Goal: Task Accomplishment & Management: Use online tool/utility

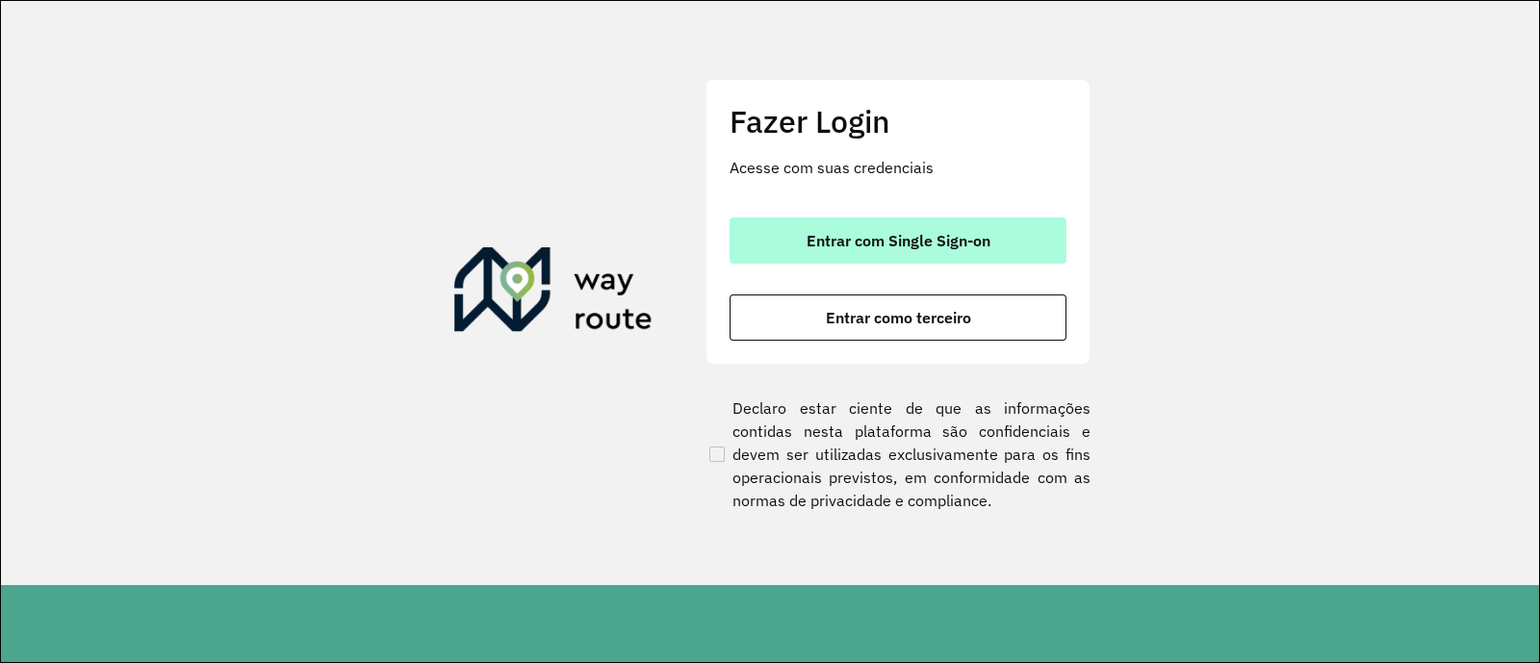
click at [939, 233] on span "Entrar com Single Sign-on" at bounding box center [899, 240] width 184 height 15
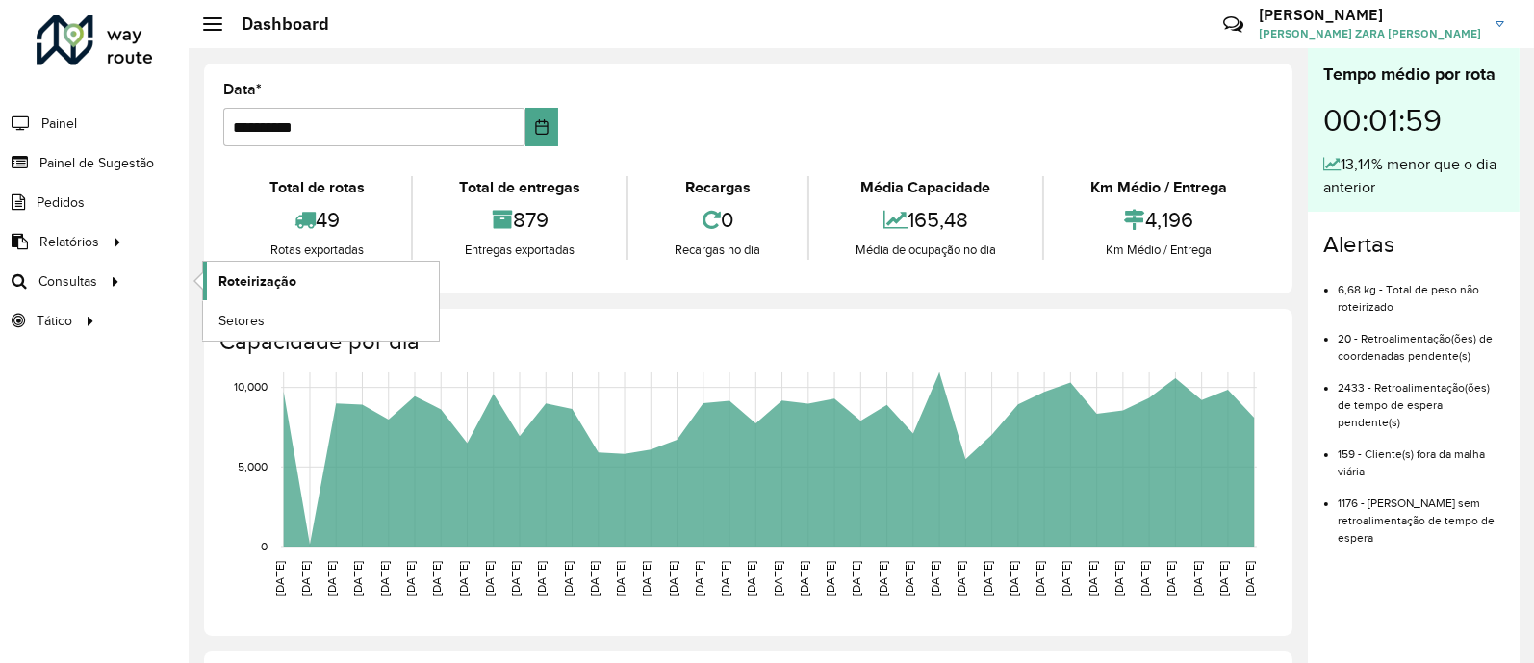
click at [274, 281] on span "Roteirização" at bounding box center [258, 281] width 78 height 20
click at [259, 319] on span "Setores" at bounding box center [242, 321] width 47 height 20
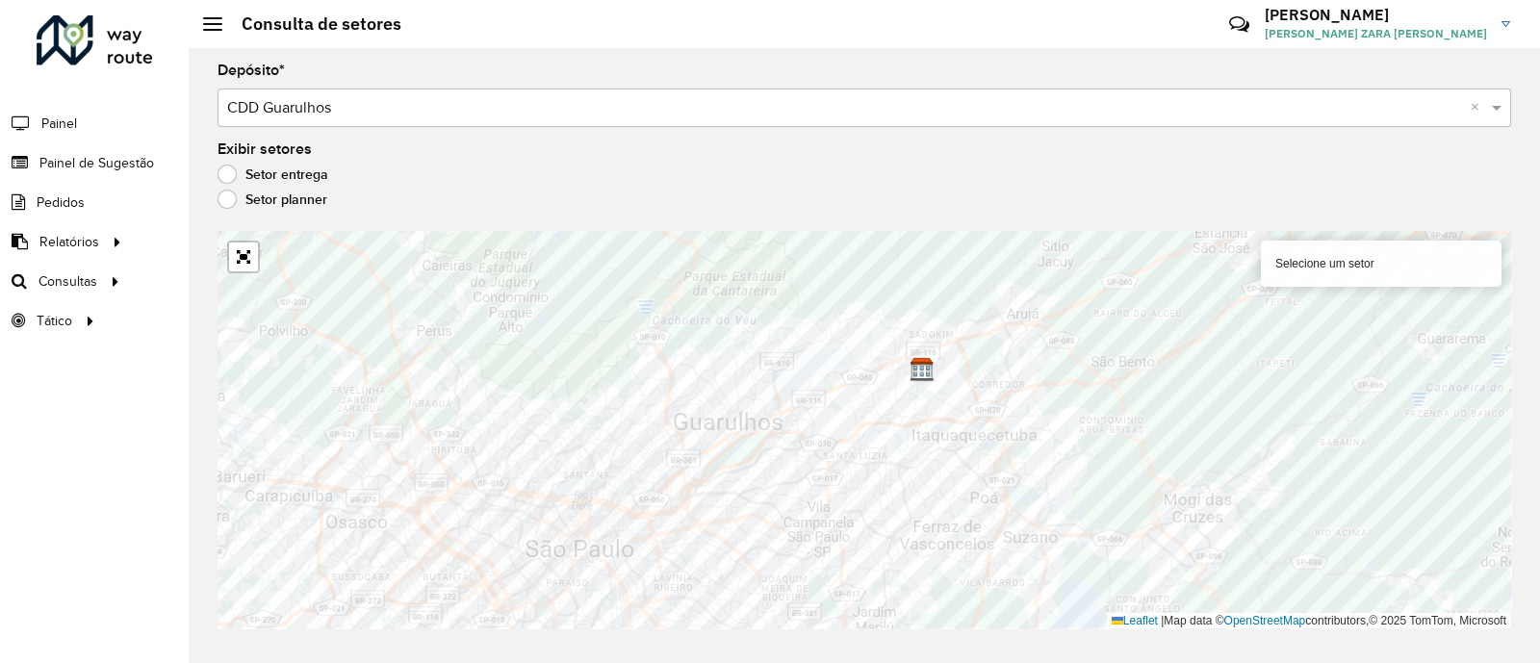
click at [221, 198] on label "Setor planner" at bounding box center [273, 199] width 110 height 19
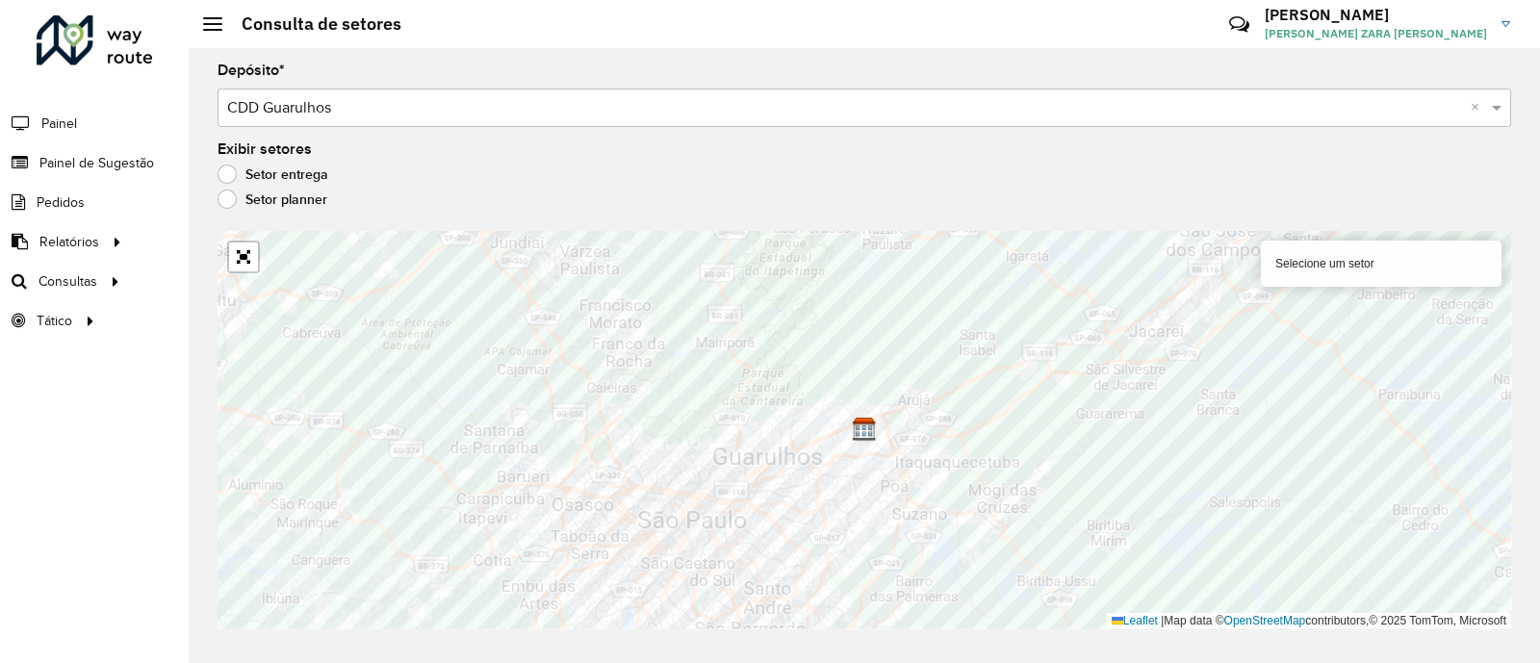
click at [226, 167] on label "Setor entrega" at bounding box center [273, 174] width 111 height 19
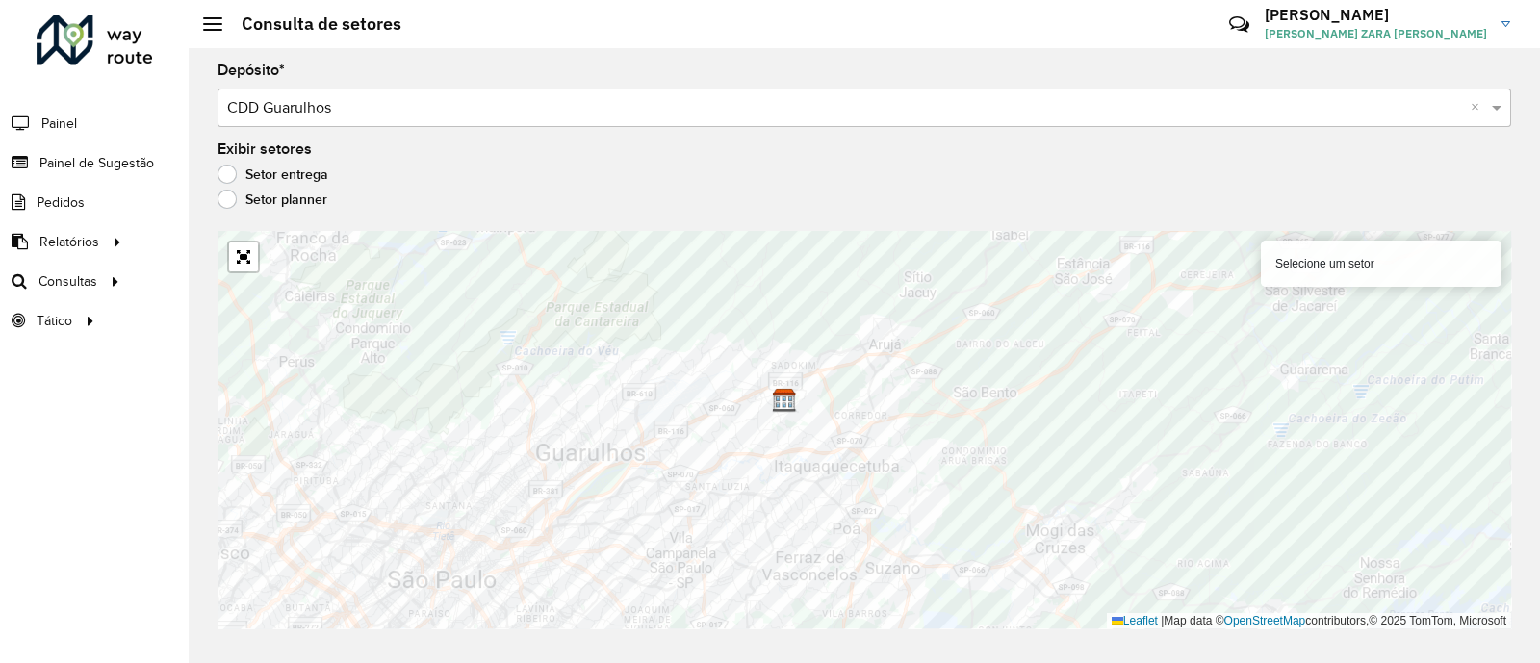
click at [1354, 264] on div "Selecione um setor" at bounding box center [1381, 264] width 241 height 46
click at [1354, 263] on div "Selecione um setor" at bounding box center [1381, 264] width 241 height 46
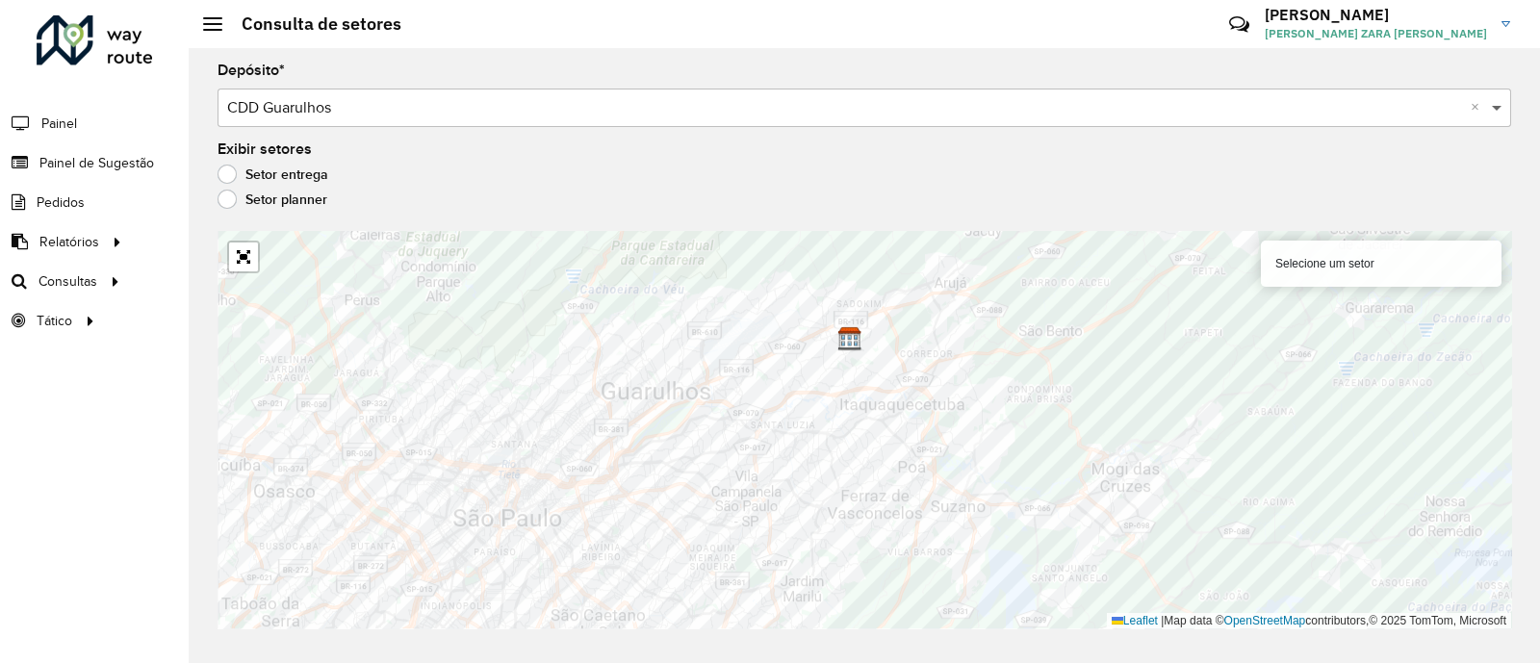
click at [1500, 108] on span at bounding box center [1499, 107] width 24 height 23
click at [1160, 209] on div "Setor planner" at bounding box center [865, 204] width 1294 height 23
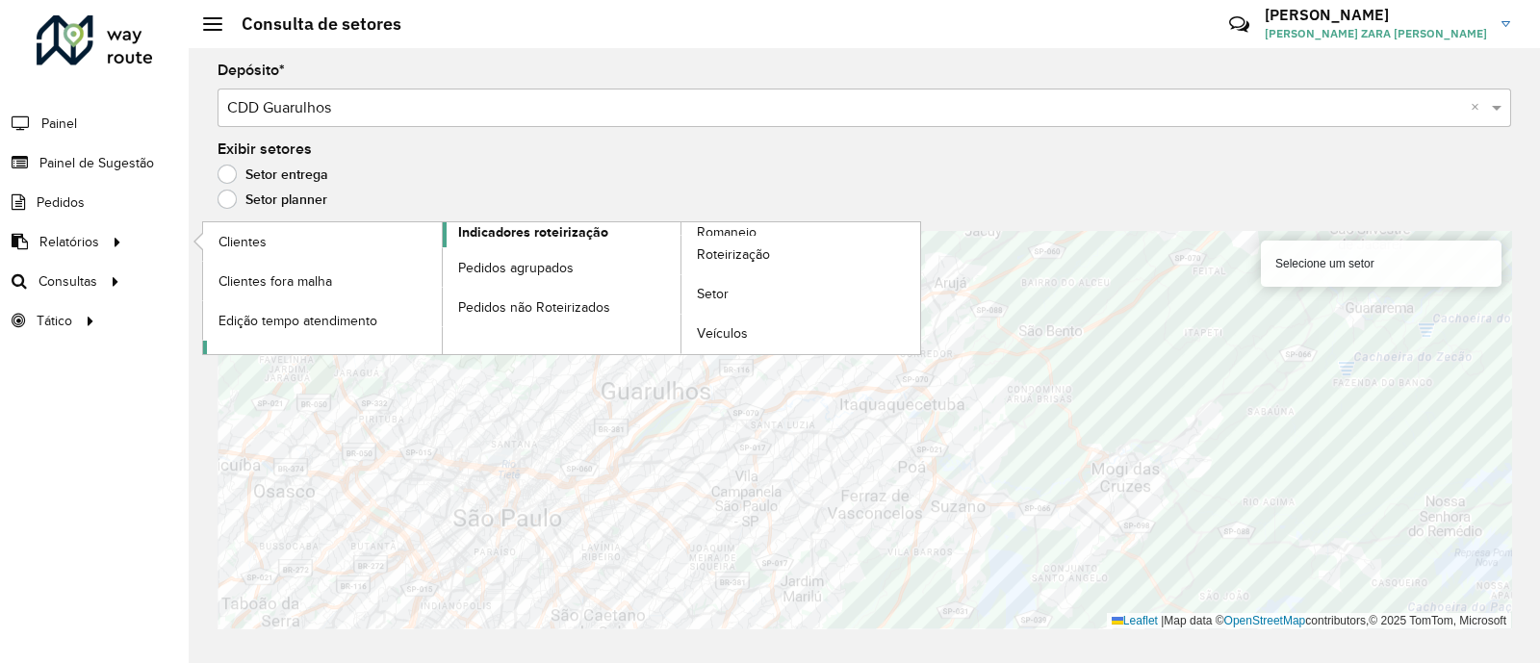
click at [554, 232] on span "Indicadores roteirização" at bounding box center [533, 232] width 150 height 20
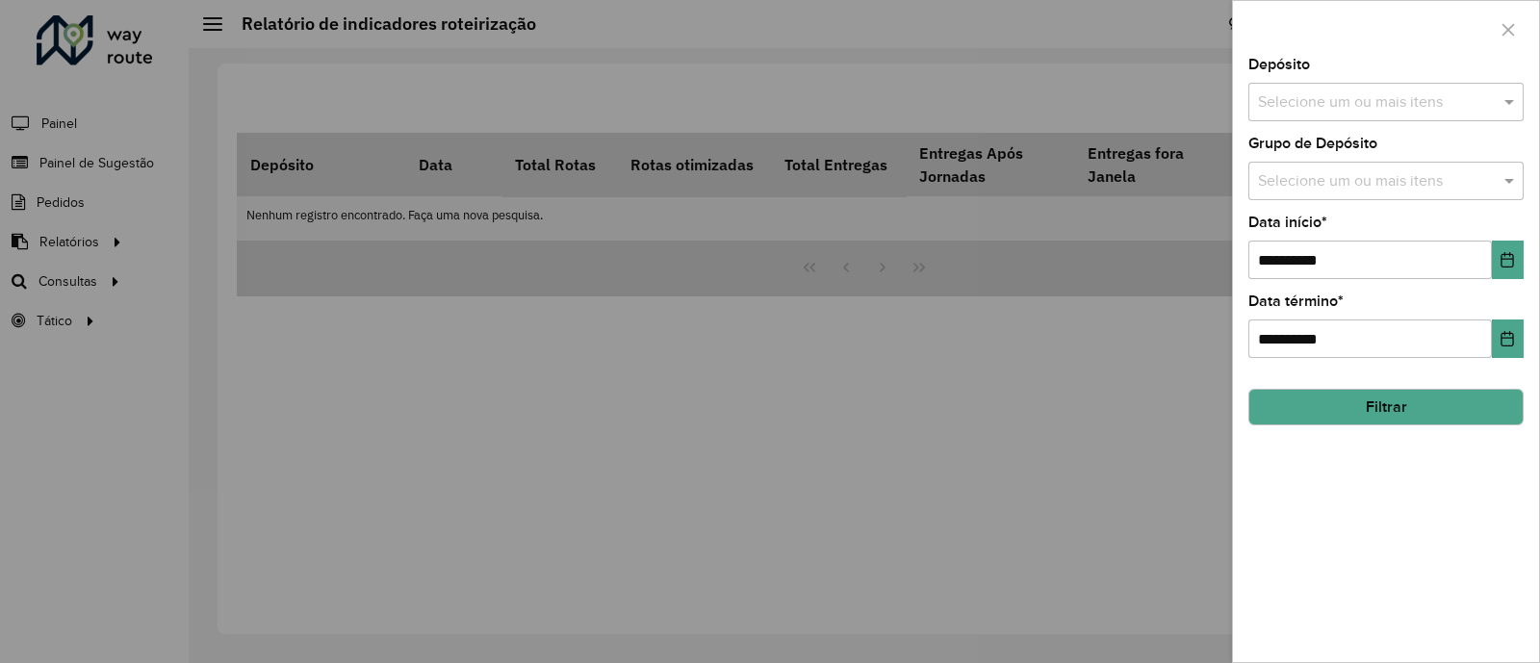
click at [1436, 85] on div "Selecione um ou mais itens" at bounding box center [1386, 102] width 275 height 39
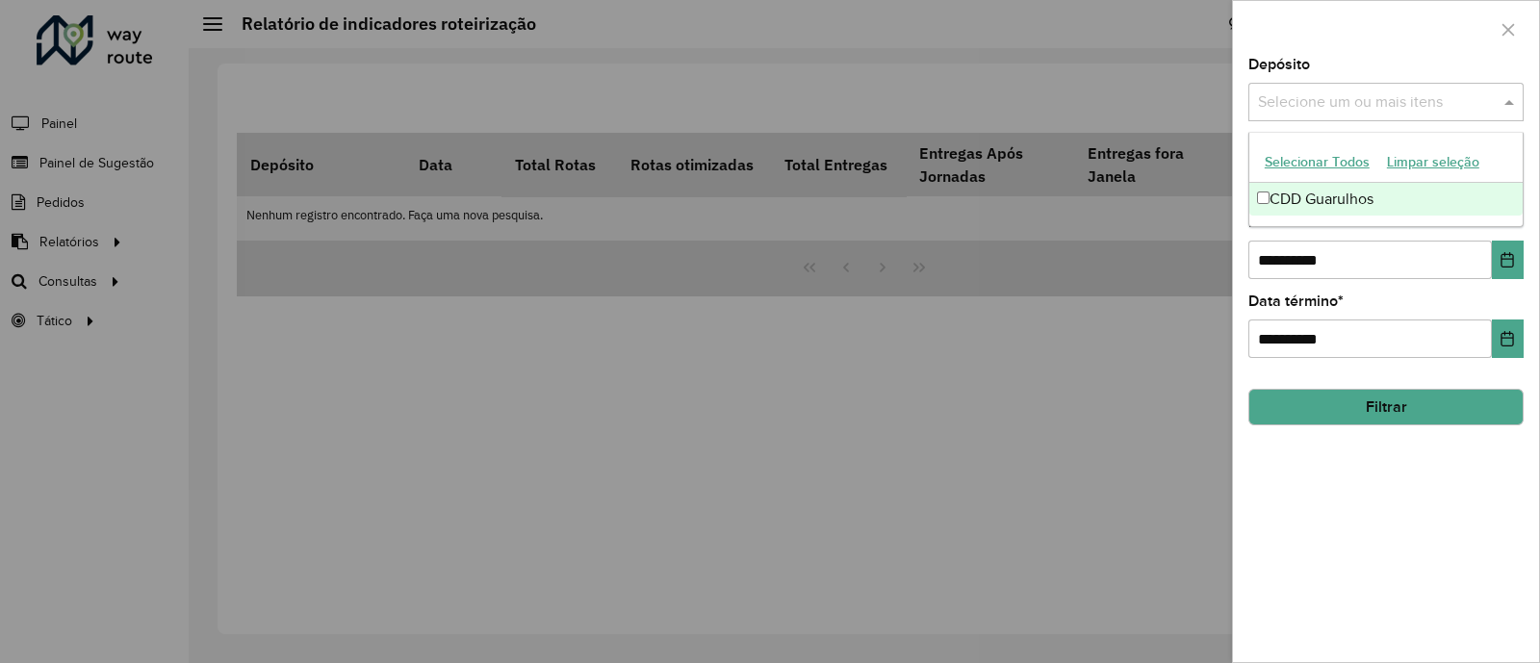
click at [1328, 199] on div "CDD Guarulhos" at bounding box center [1386, 199] width 273 height 33
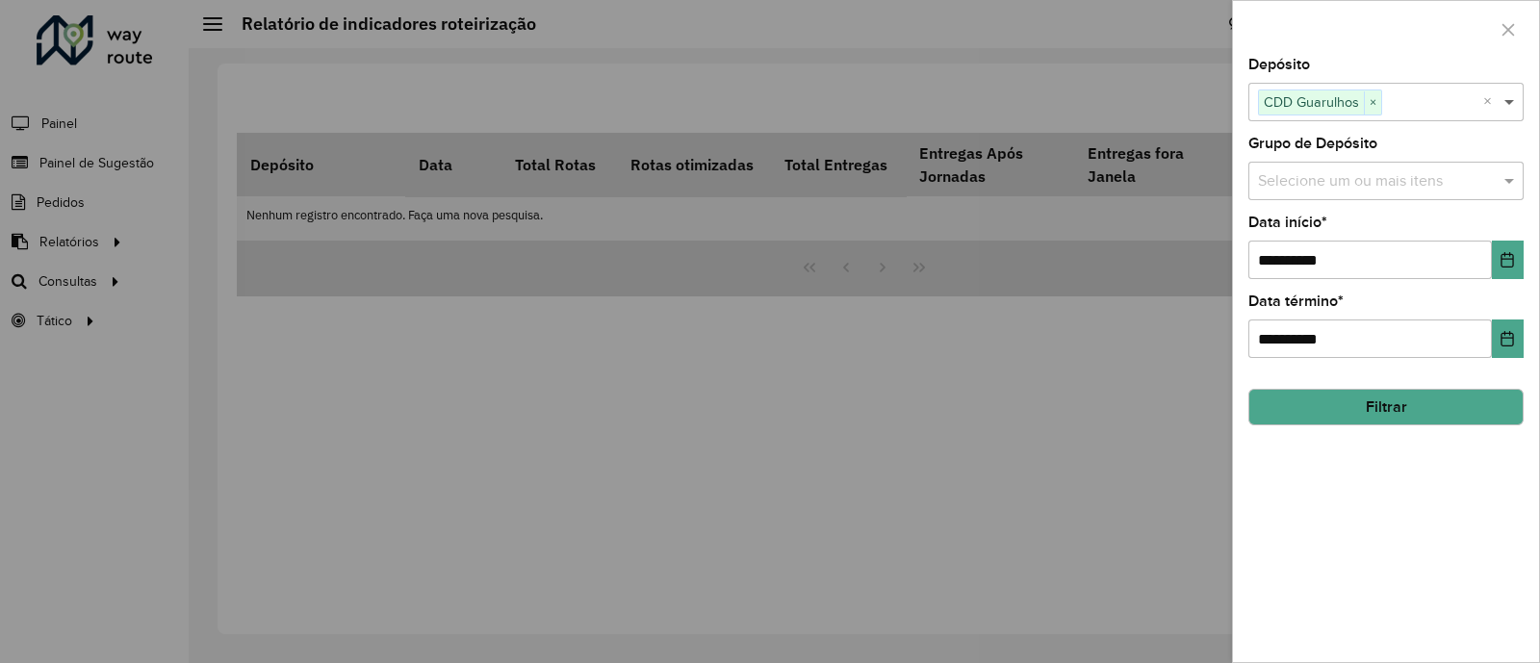
click at [1519, 99] on span at bounding box center [1512, 101] width 24 height 23
click at [1438, 194] on div "Selecione um ou mais itens" at bounding box center [1386, 181] width 275 height 39
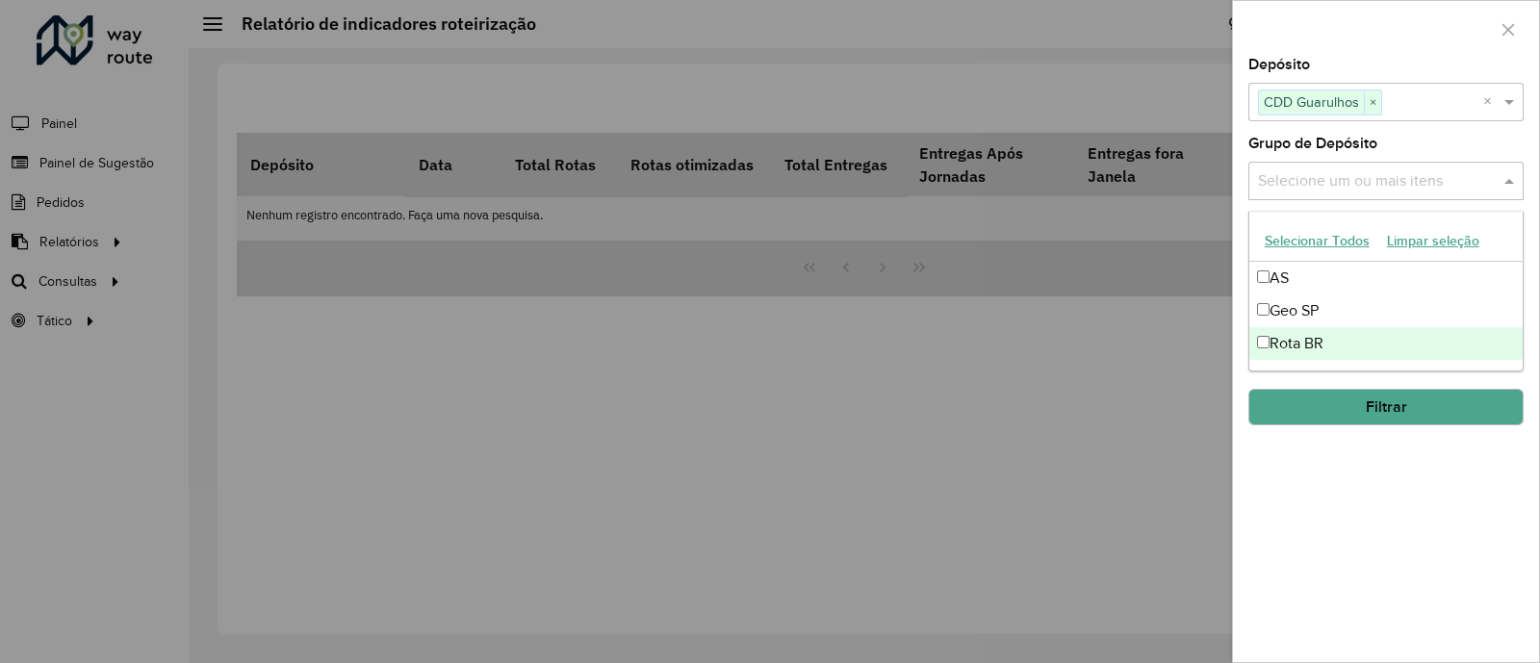
click at [1361, 465] on div "**********" at bounding box center [1386, 360] width 306 height 605
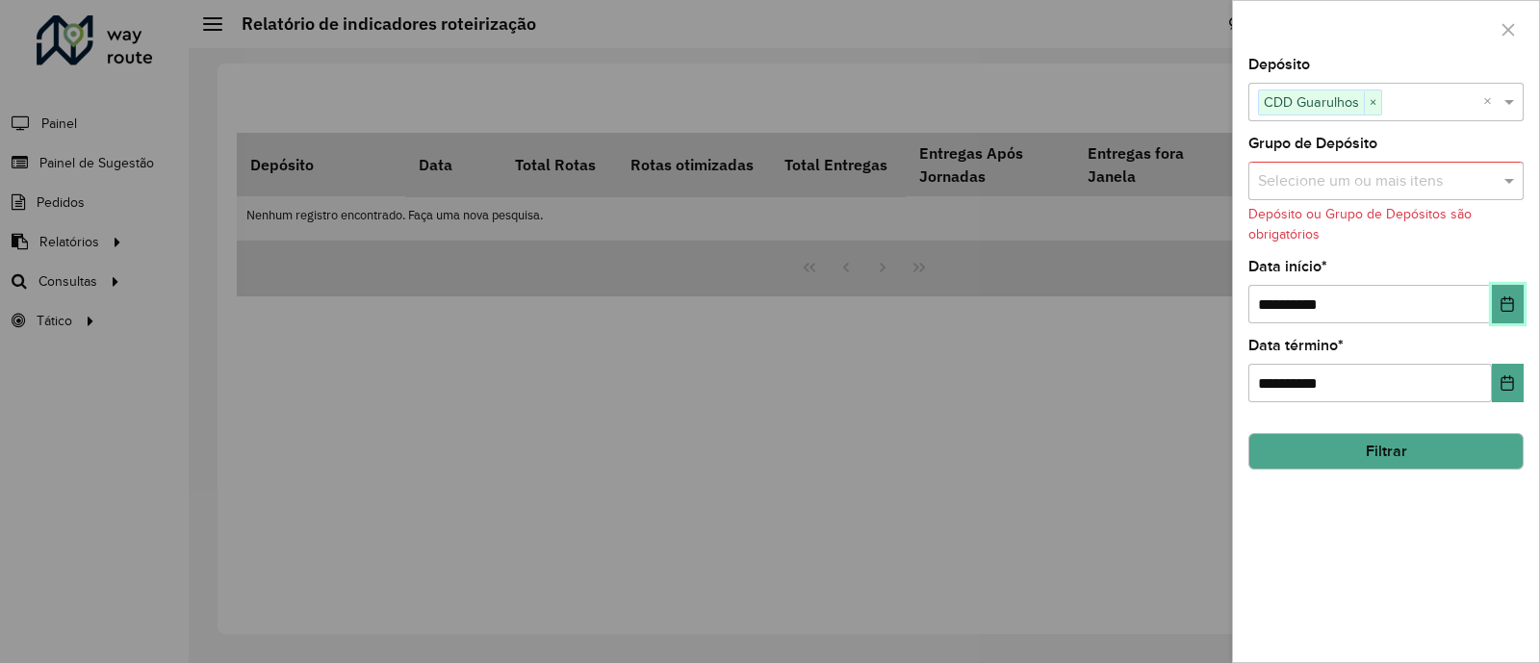
click at [1514, 298] on icon "Choose Date" at bounding box center [1507, 303] width 15 height 15
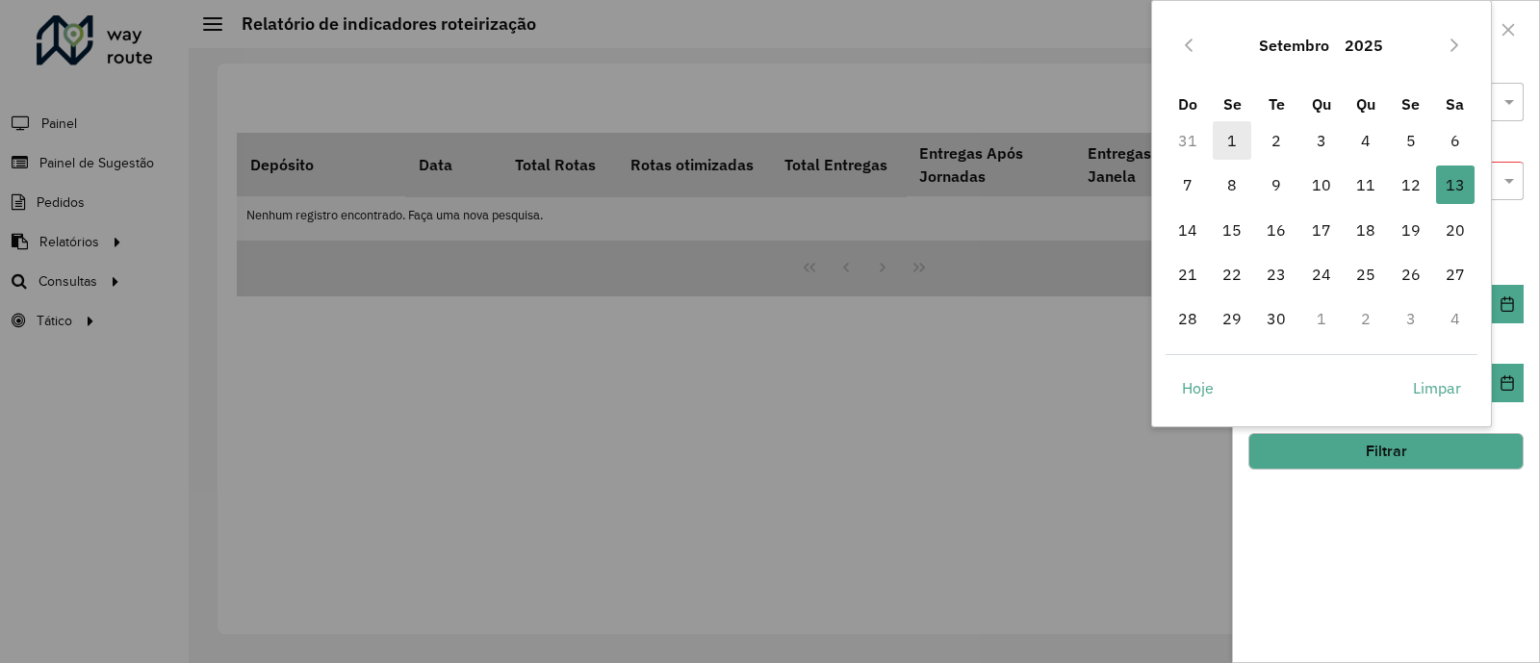
click at [1233, 140] on span "1" at bounding box center [1232, 140] width 39 height 39
type input "**********"
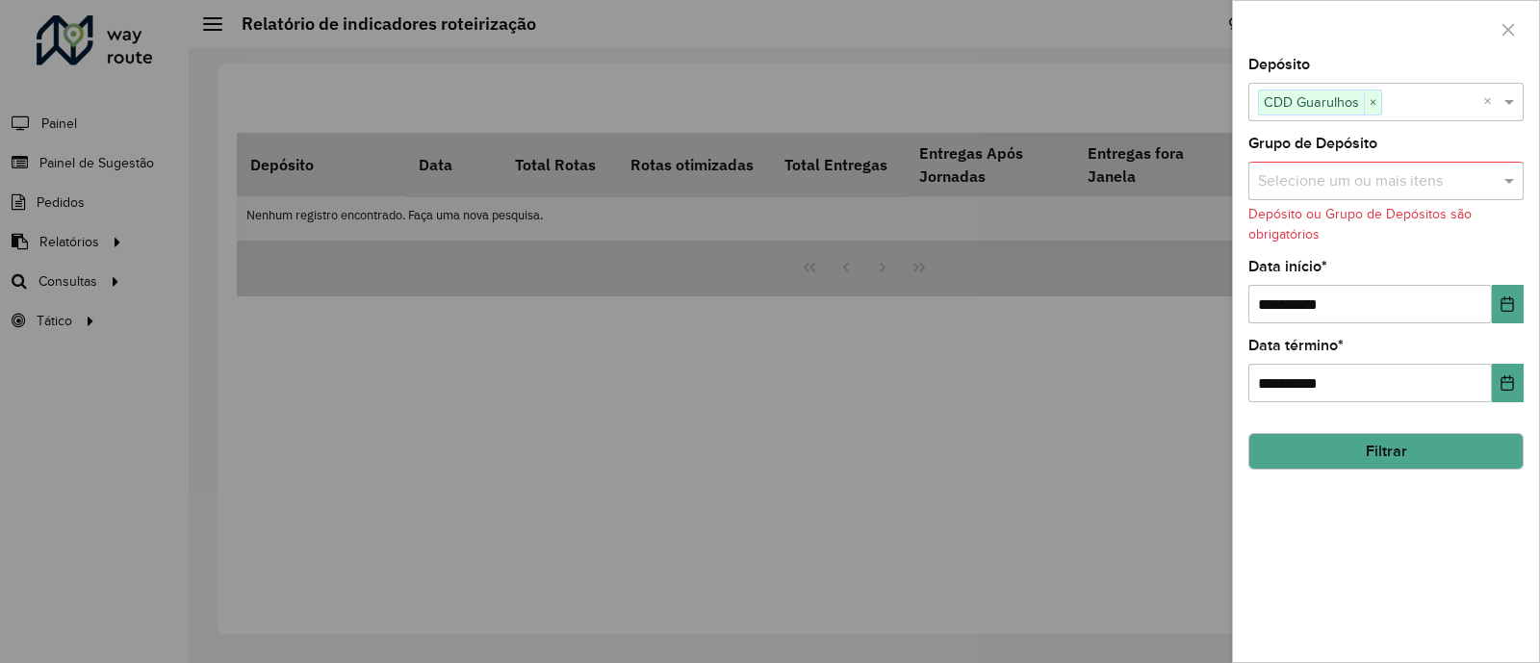
click at [1392, 445] on button "Filtrar" at bounding box center [1386, 451] width 275 height 37
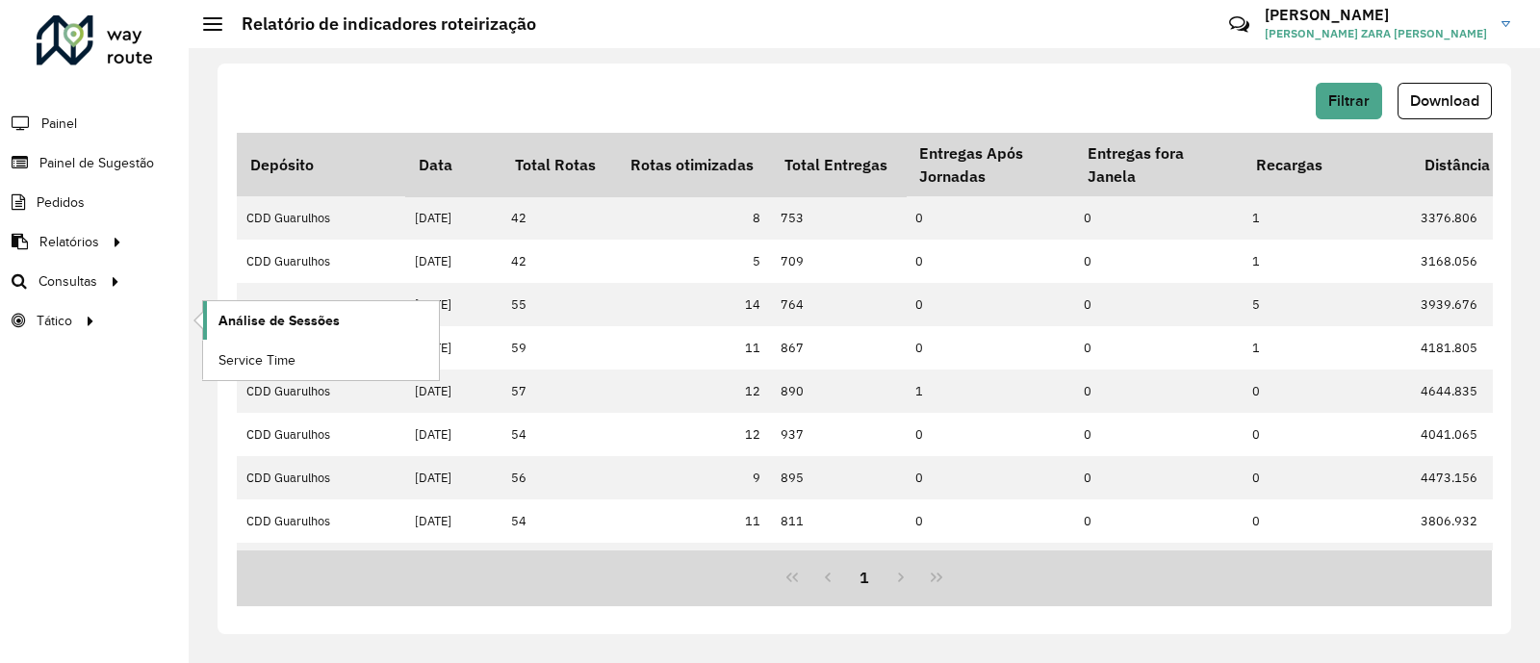
click at [285, 320] on span "Análise de Sessões" at bounding box center [279, 321] width 121 height 20
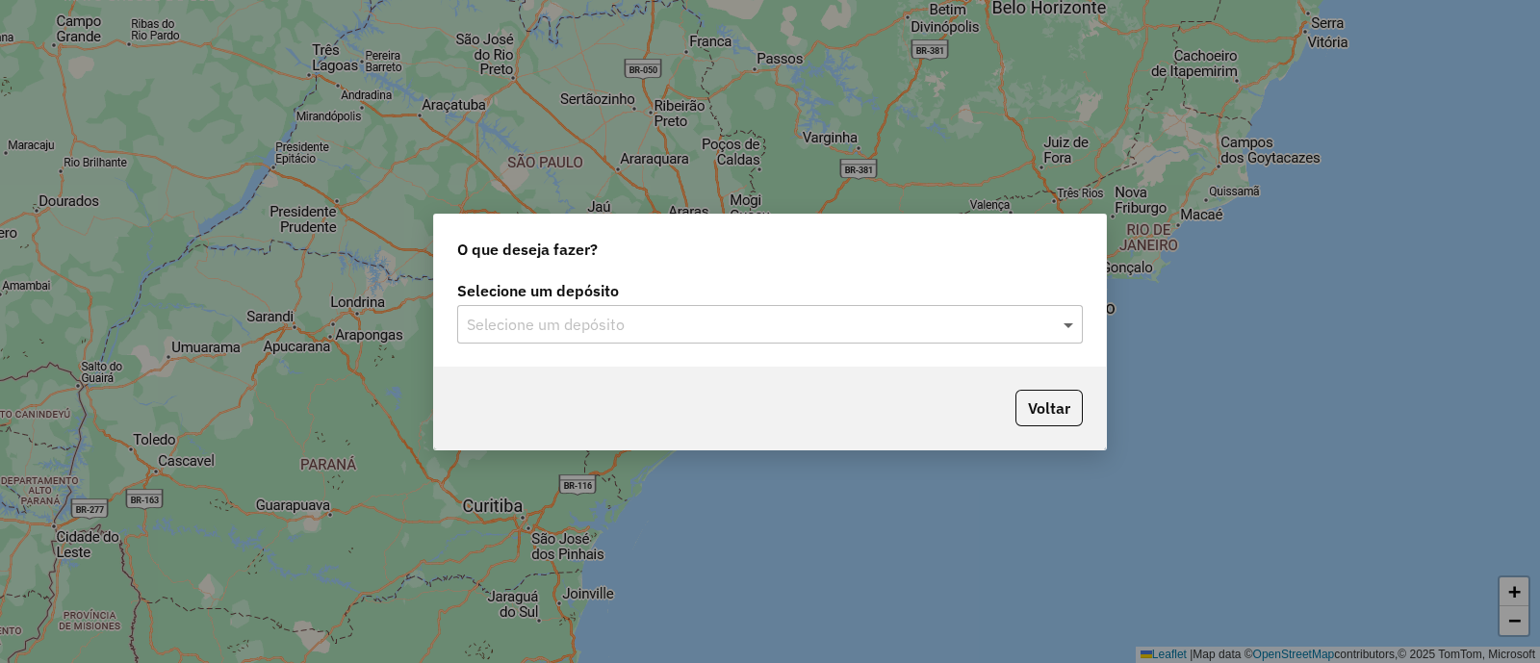
click at [1063, 333] on span at bounding box center [1071, 324] width 24 height 23
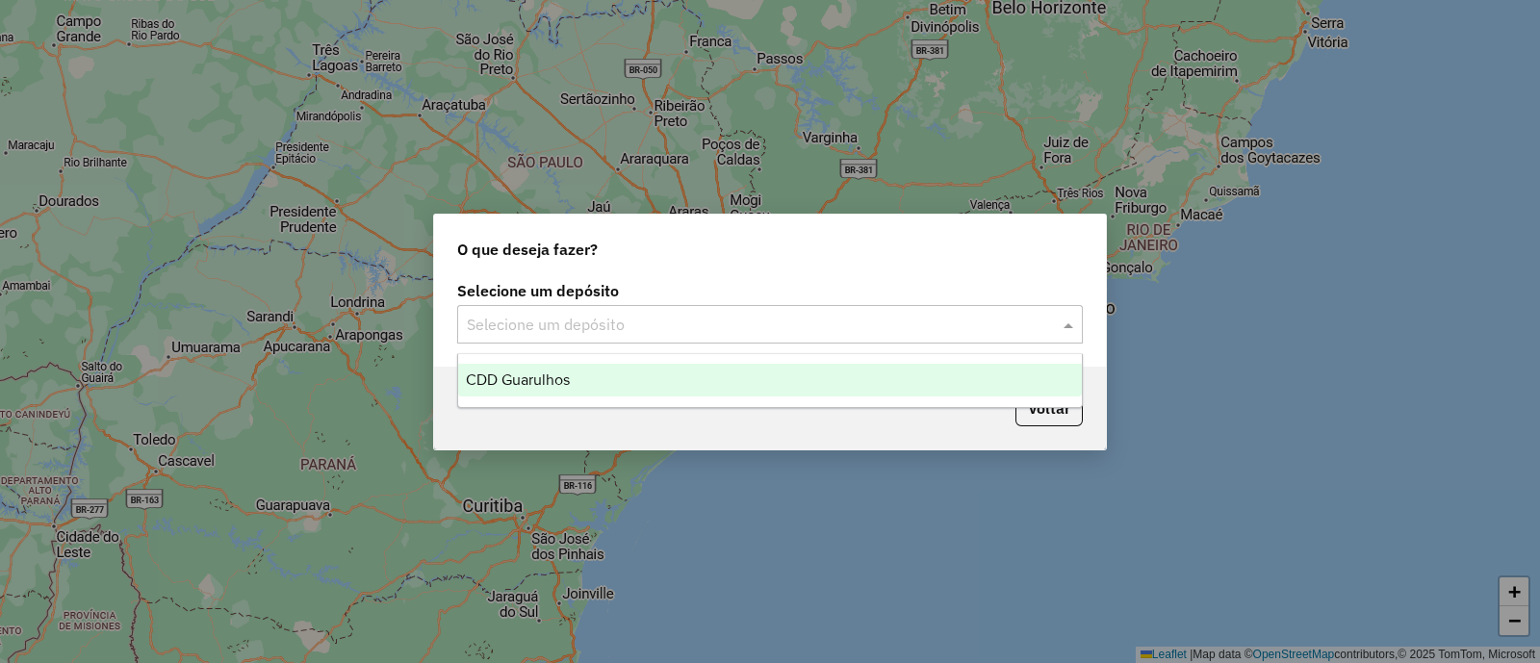
click at [545, 381] on span "CDD Guarulhos" at bounding box center [518, 380] width 104 height 16
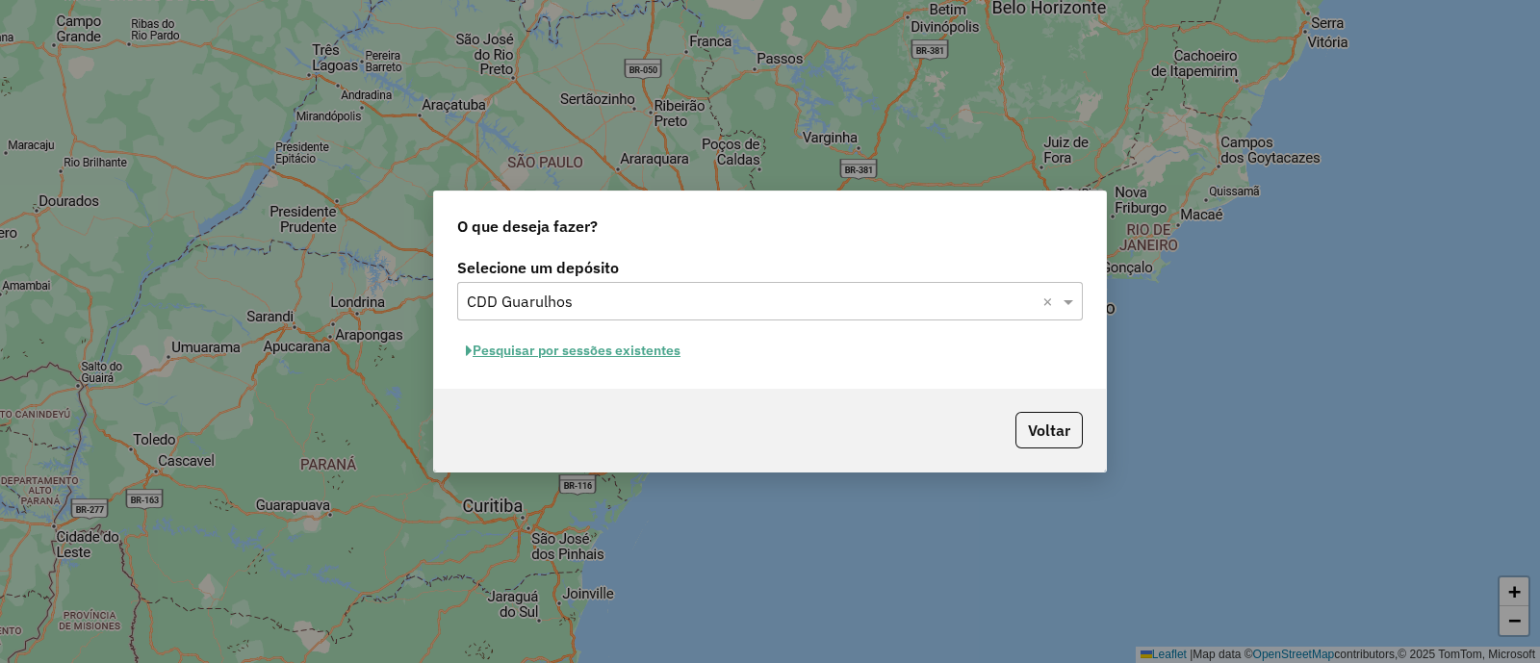
click at [633, 356] on button "Pesquisar por sessões existentes" at bounding box center [573, 351] width 232 height 30
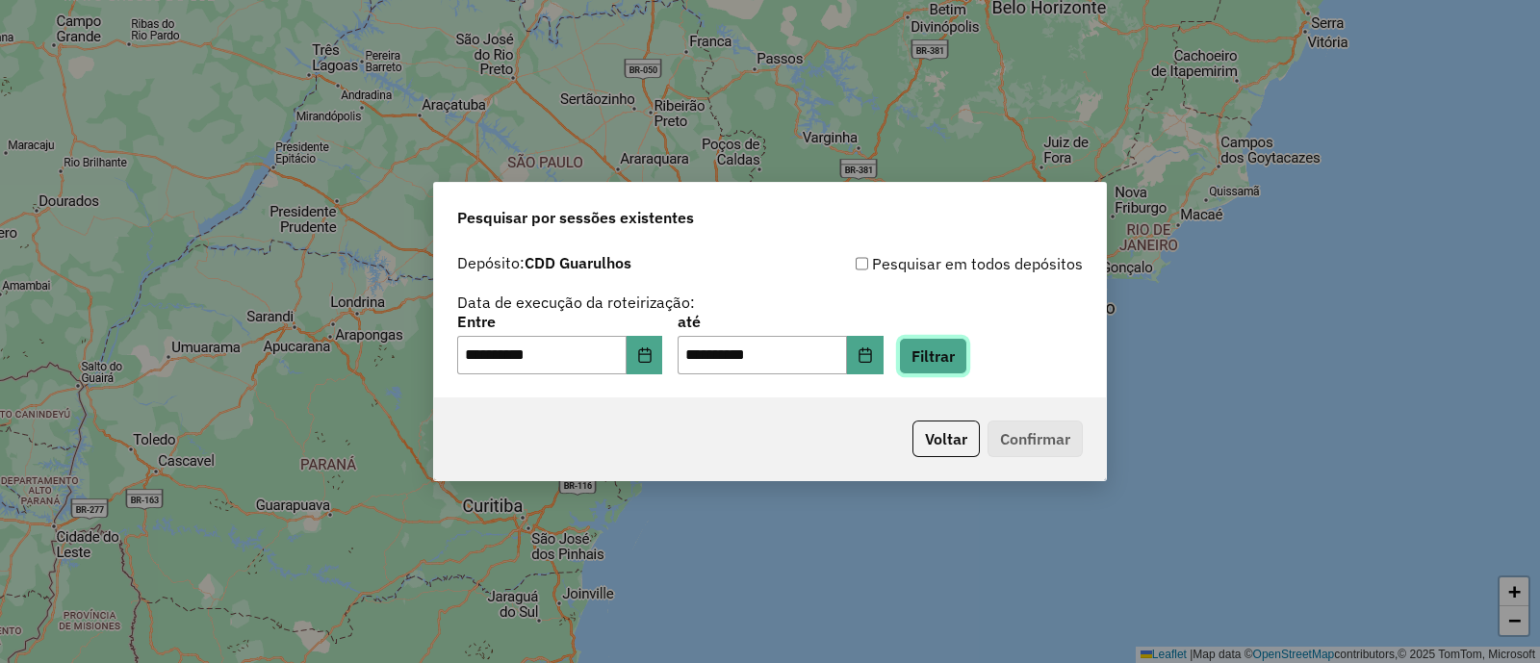
click at [967, 358] on button "Filtrar" at bounding box center [933, 356] width 68 height 37
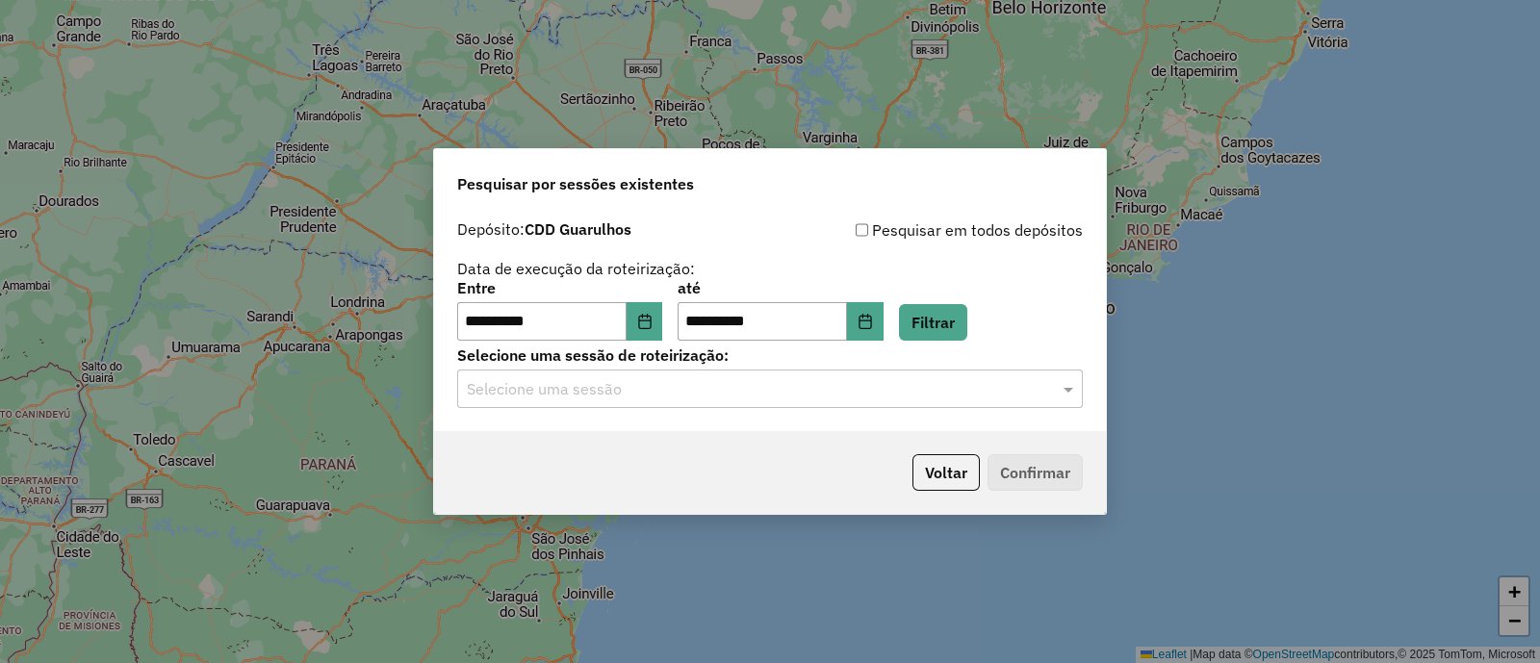
click at [563, 399] on input "text" at bounding box center [751, 389] width 568 height 23
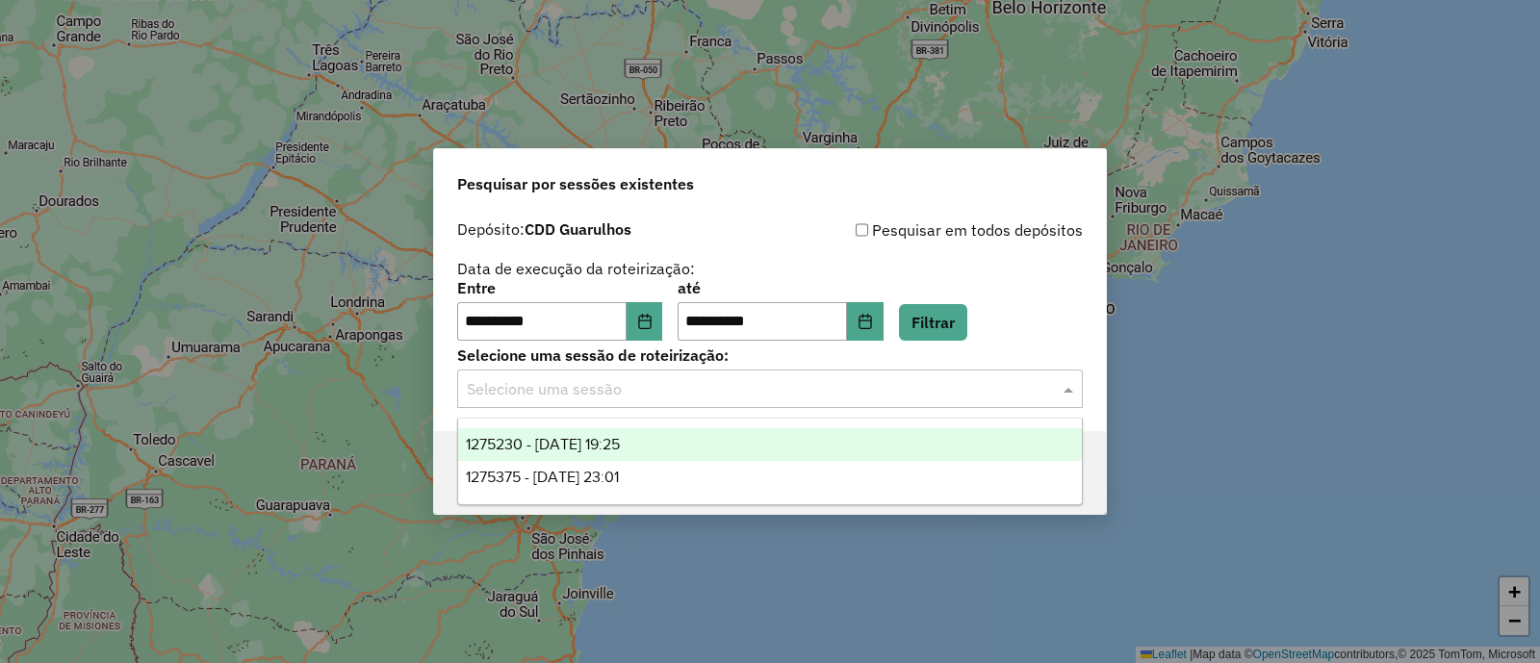
click at [620, 446] on span "1275230 - [DATE] 19:25" at bounding box center [543, 444] width 154 height 16
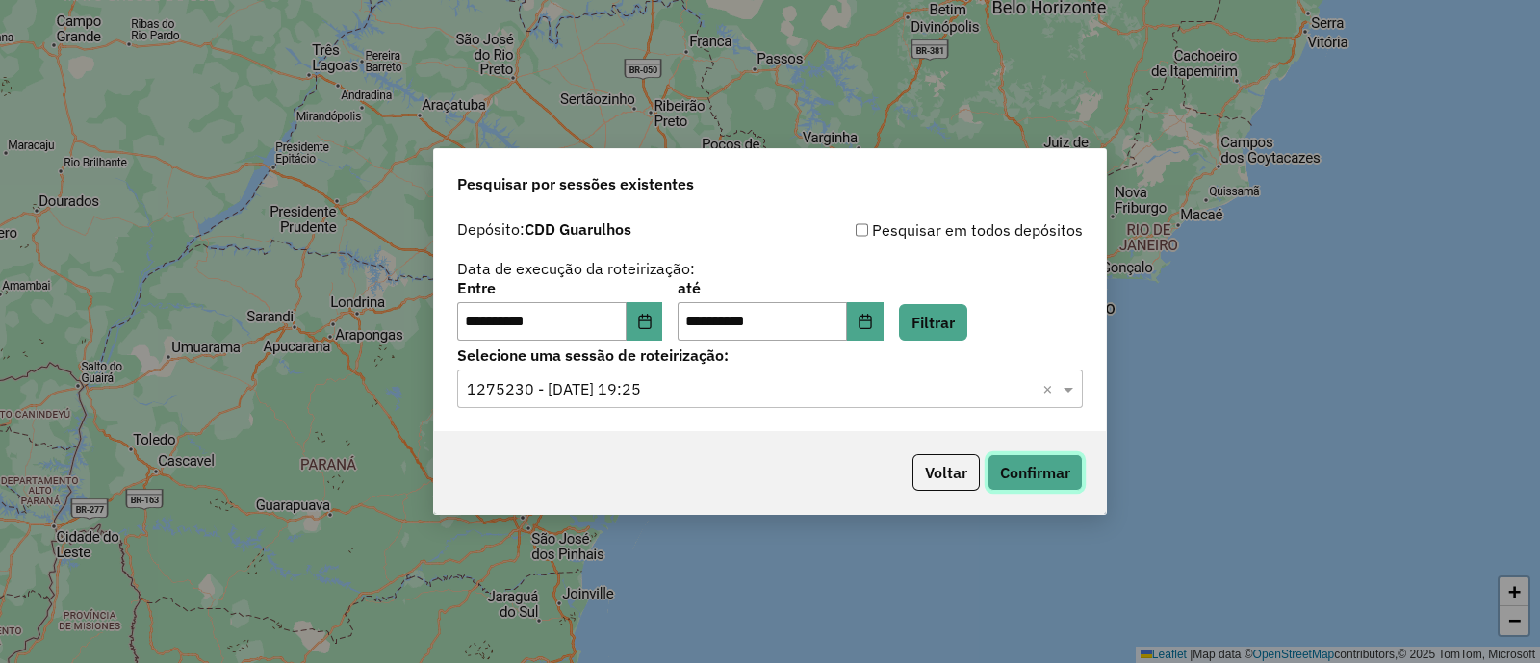
click at [1042, 469] on button "Confirmar" at bounding box center [1035, 472] width 95 height 37
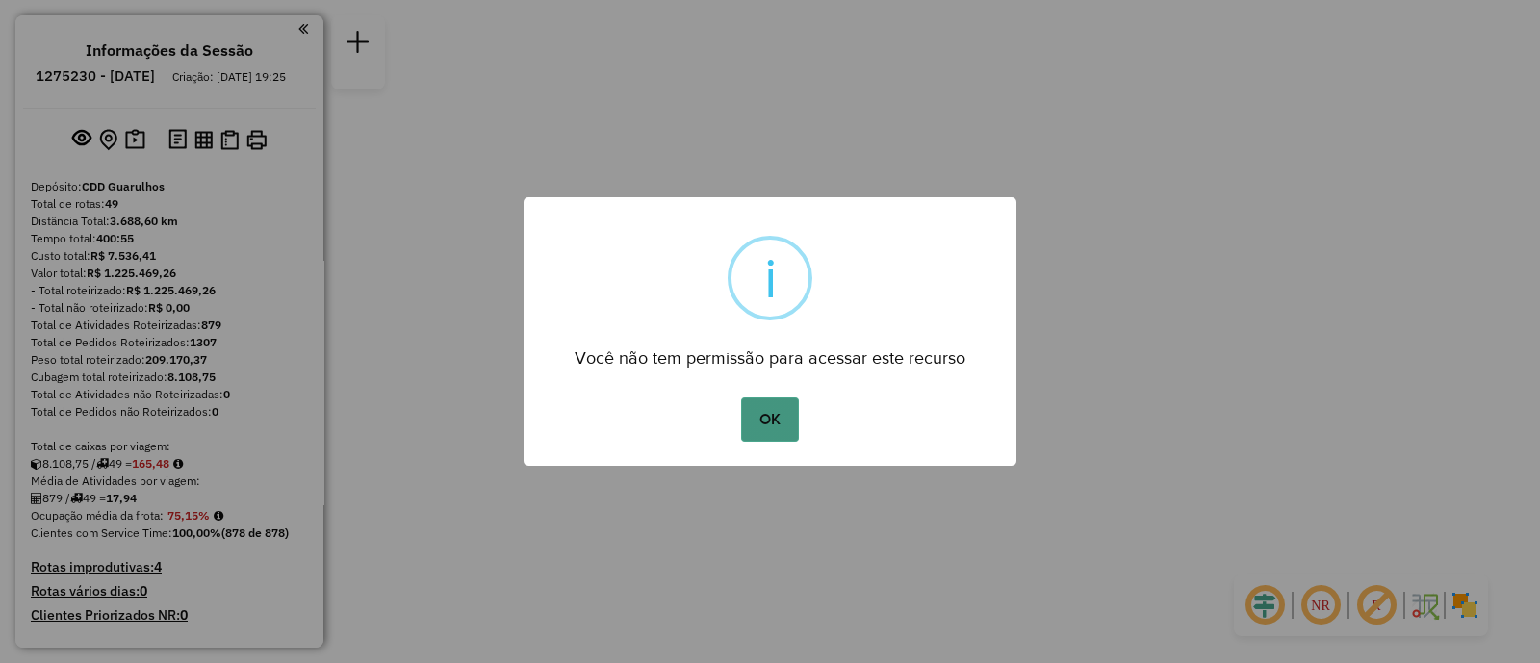
click at [770, 415] on button "OK" at bounding box center [769, 420] width 57 height 44
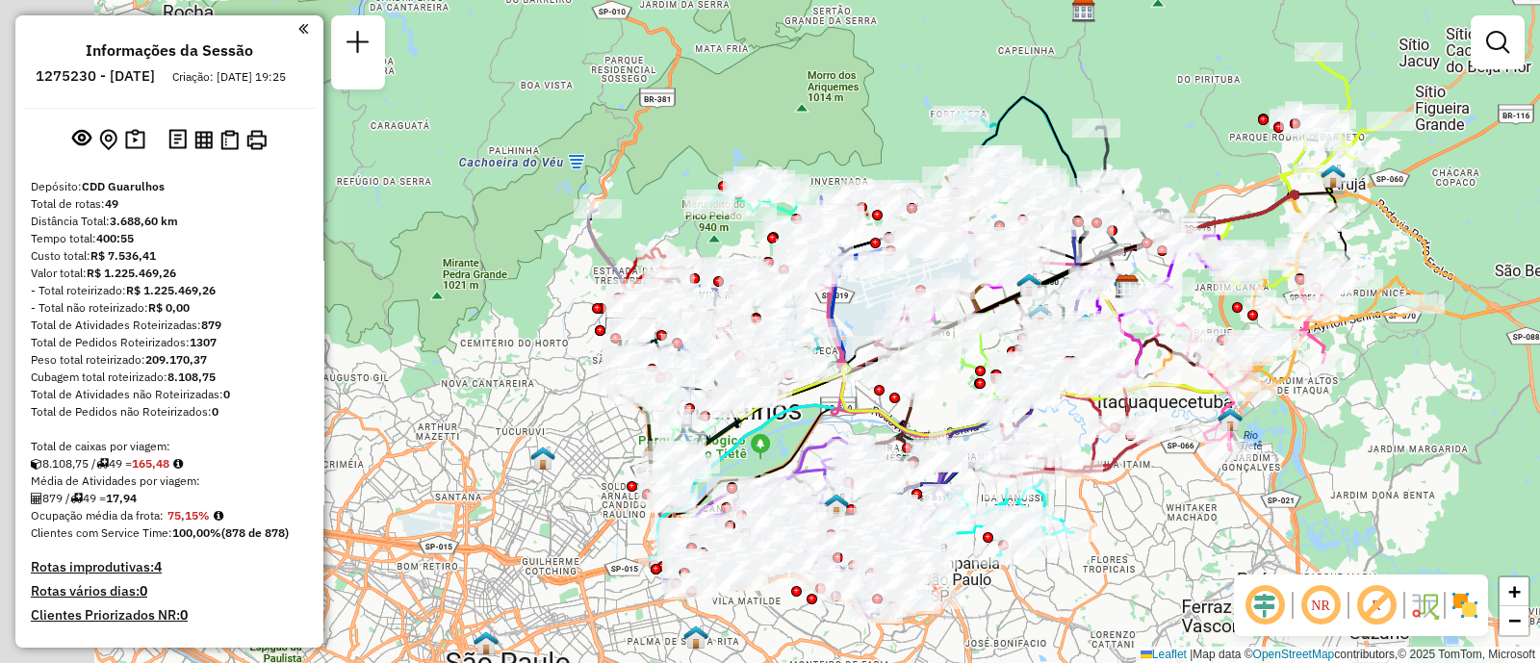
drag, startPoint x: 675, startPoint y: 64, endPoint x: 964, endPoint y: 47, distance: 289.3
click at [964, 47] on div "Janela de atendimento Grade de atendimento Capacidade Transportadoras Veículos …" at bounding box center [770, 331] width 1540 height 663
click at [1384, 603] on em at bounding box center [1376, 605] width 46 height 46
click at [1328, 608] on em at bounding box center [1321, 605] width 46 height 46
click at [1268, 608] on em at bounding box center [1265, 605] width 46 height 46
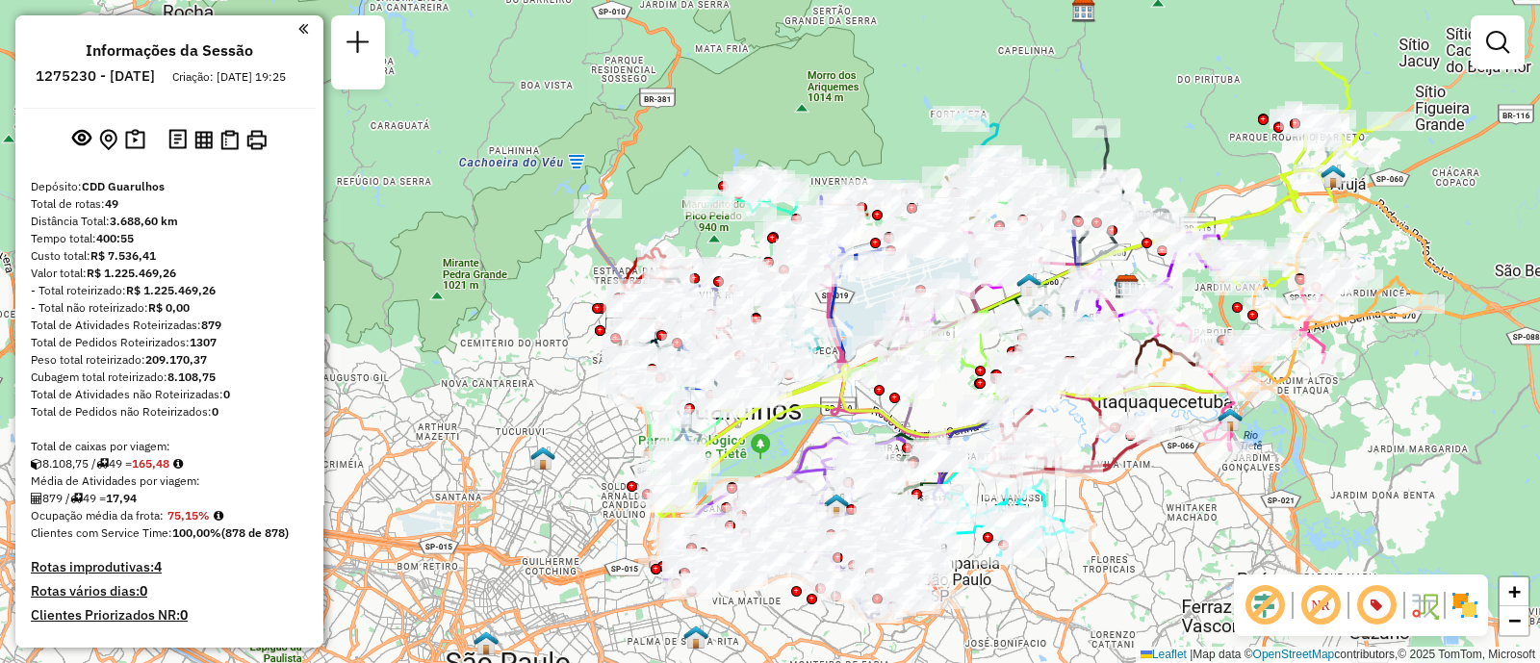
click at [1434, 608] on img at bounding box center [1424, 605] width 31 height 31
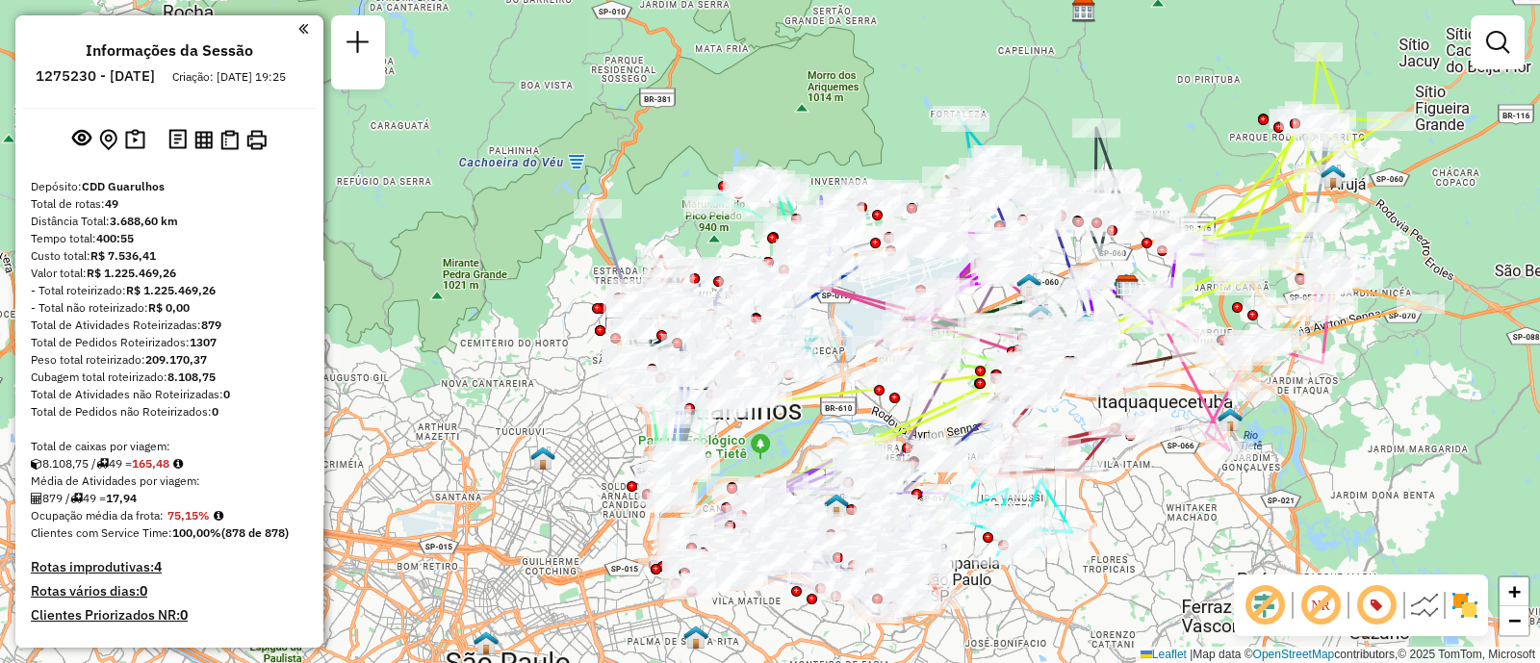
click at [1465, 608] on img at bounding box center [1465, 605] width 31 height 31
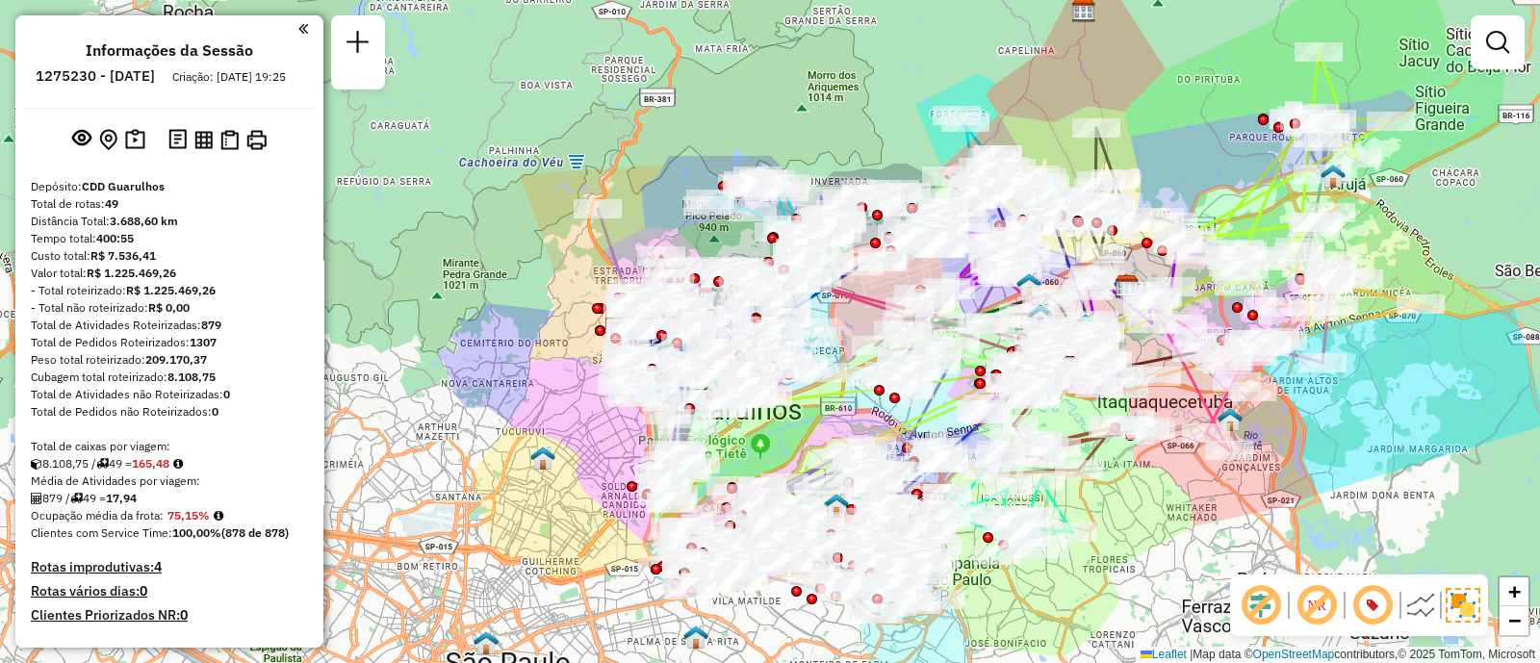
click at [1430, 611] on img at bounding box center [1420, 605] width 31 height 31
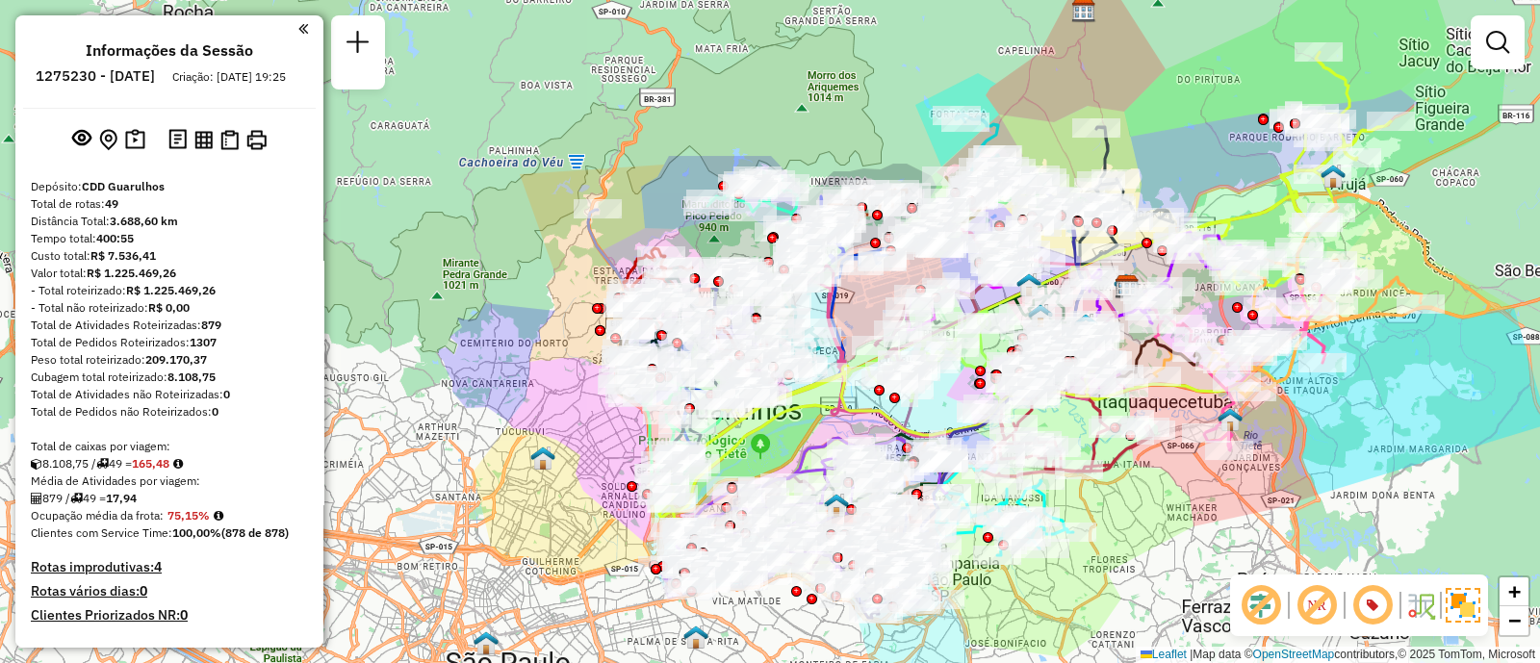
click at [1428, 611] on img at bounding box center [1420, 605] width 31 height 31
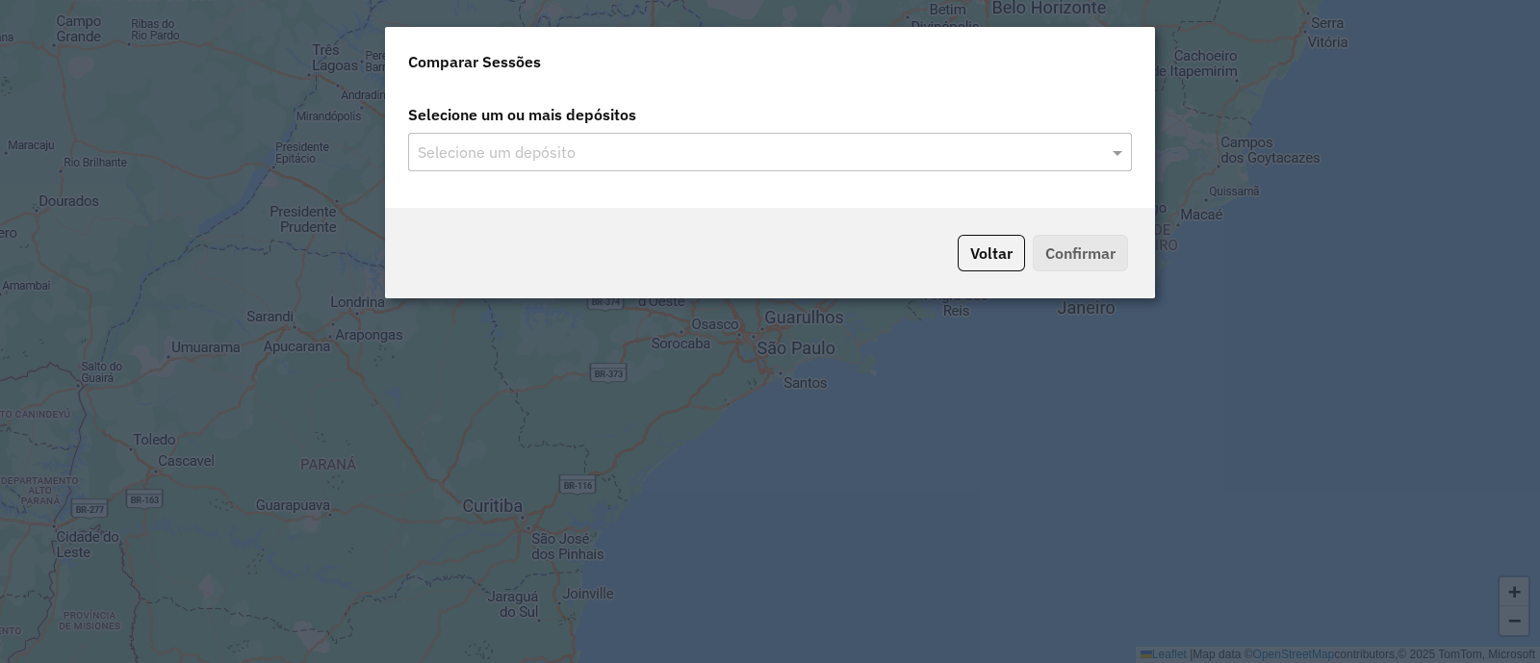
click at [573, 151] on input "text" at bounding box center [760, 153] width 695 height 23
click at [1114, 151] on span at bounding box center [1120, 152] width 24 height 23
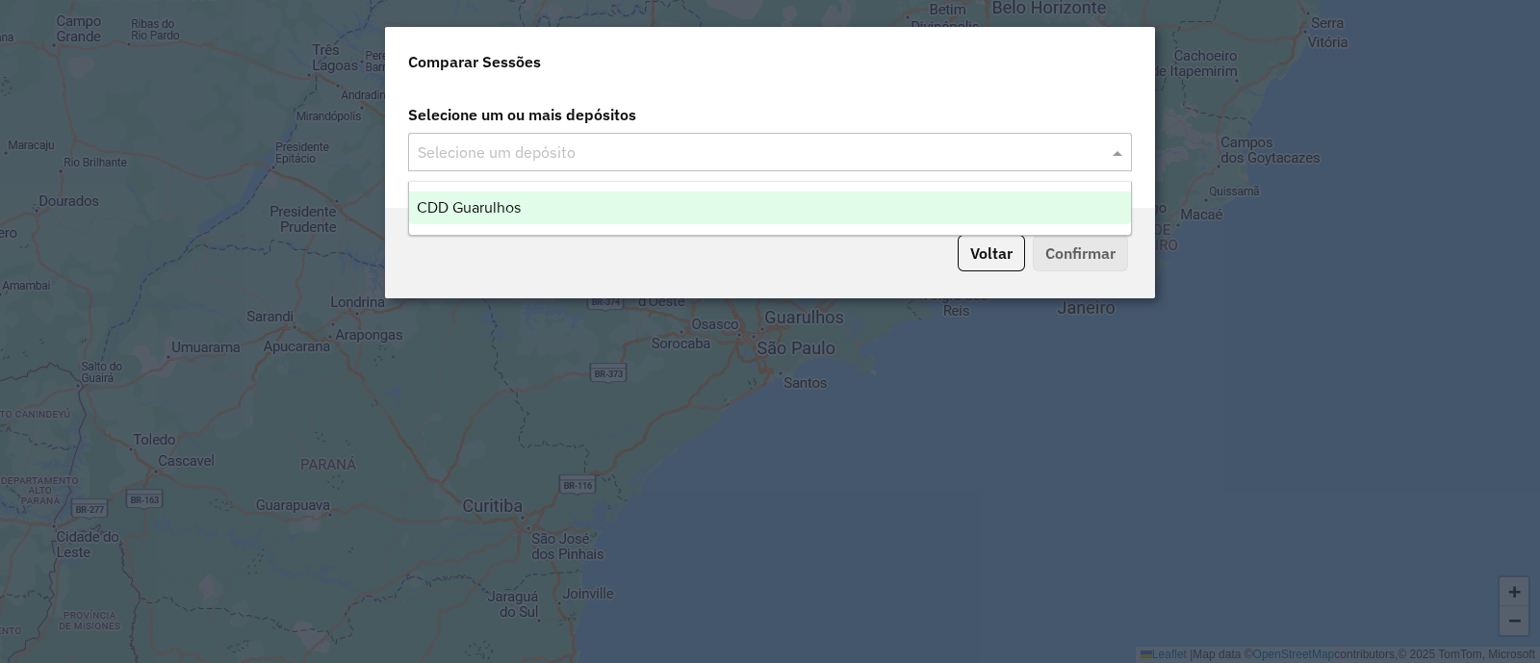
click at [489, 217] on div "CDD Guarulhos" at bounding box center [770, 208] width 722 height 33
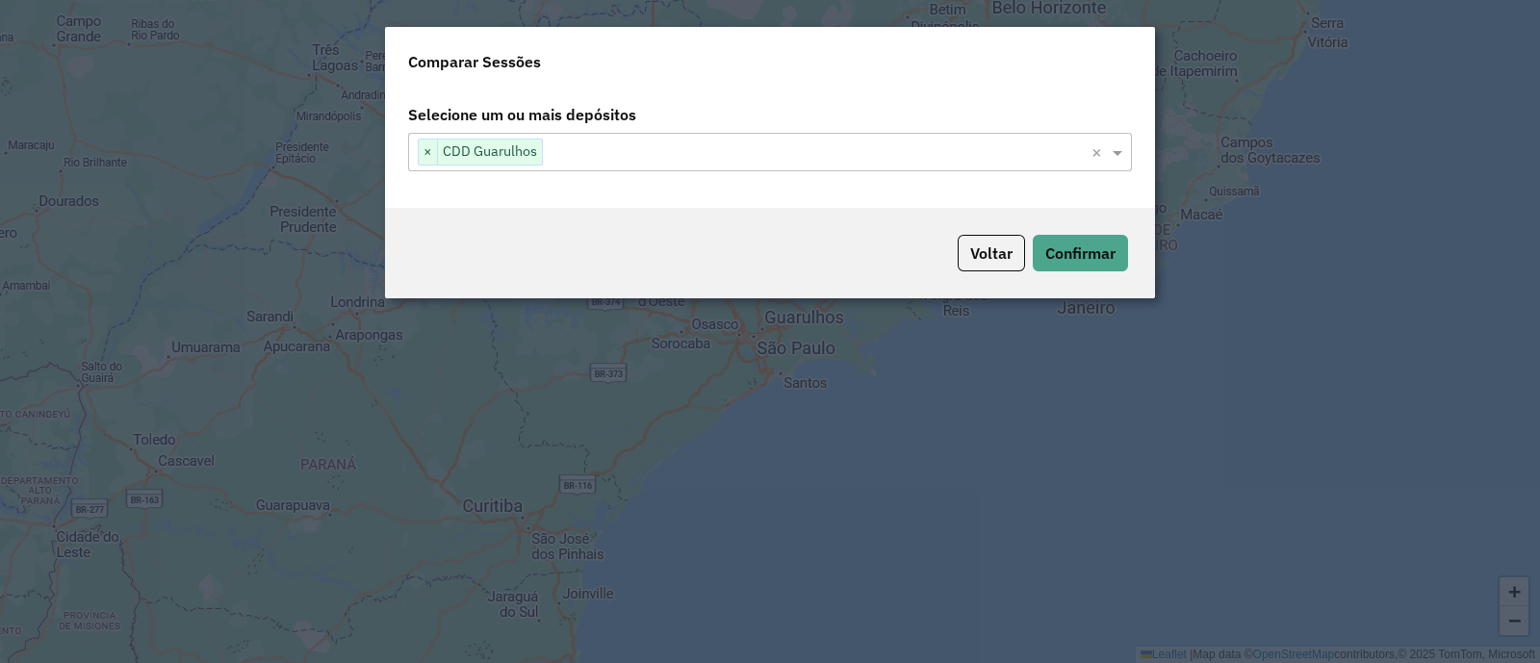
click at [1101, 272] on div "Voltar Confirmar" at bounding box center [770, 253] width 770 height 90
click at [1101, 238] on button "Confirmar" at bounding box center [1080, 253] width 95 height 37
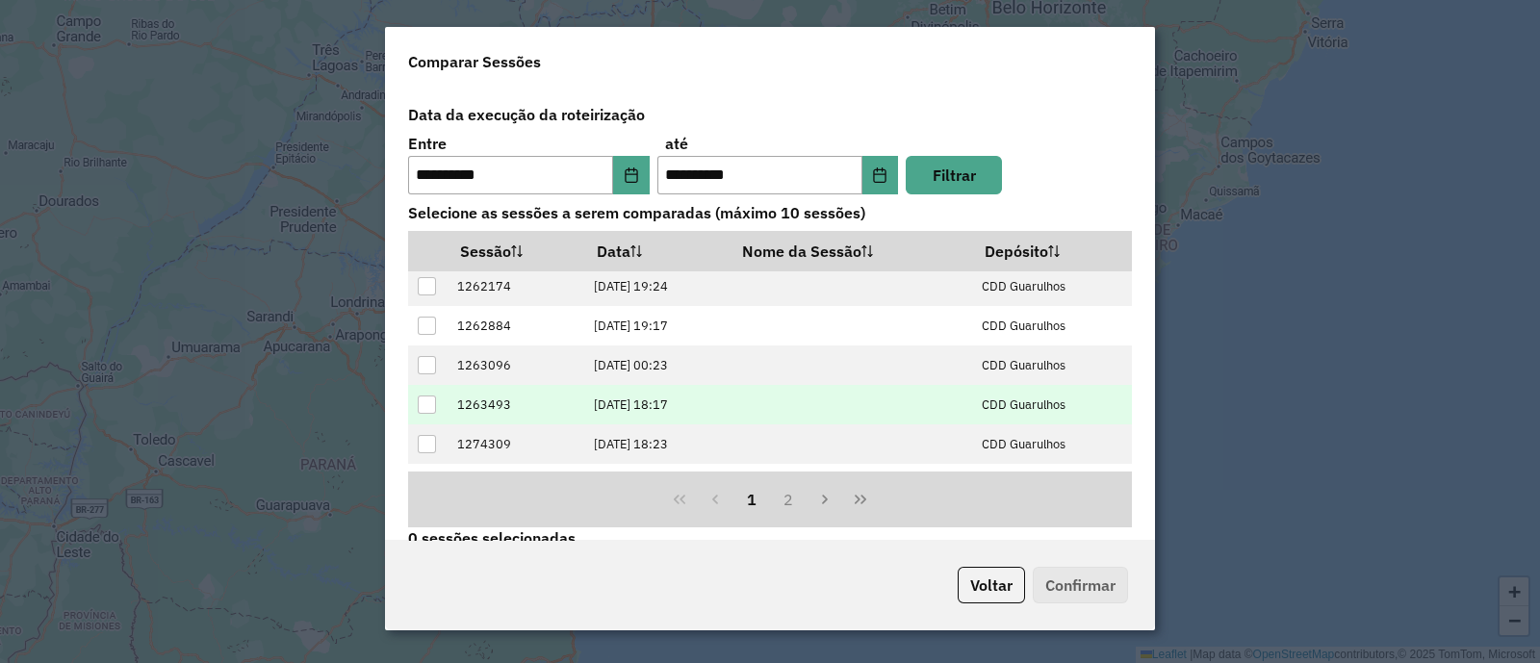
scroll to position [193, 0]
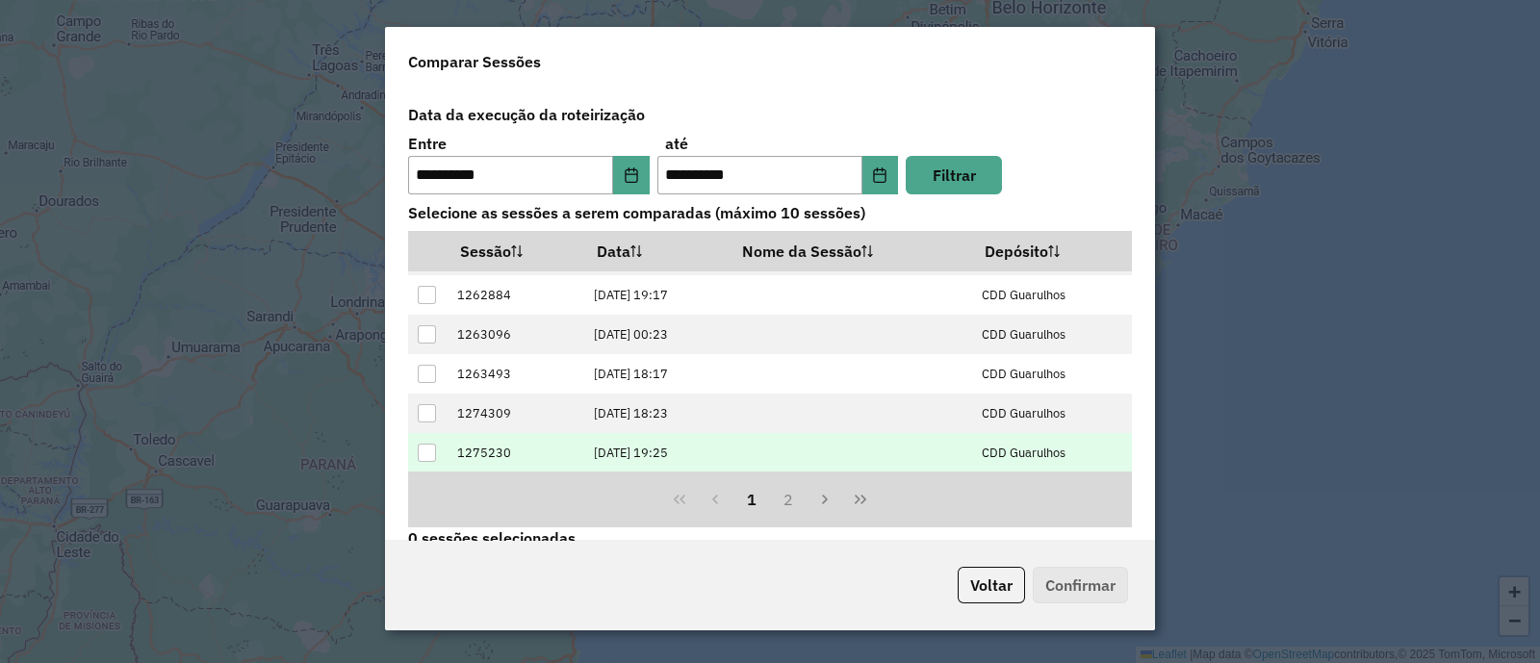
click at [431, 448] on div at bounding box center [427, 453] width 18 height 18
click at [1078, 584] on button "Confirmar" at bounding box center [1080, 585] width 95 height 37
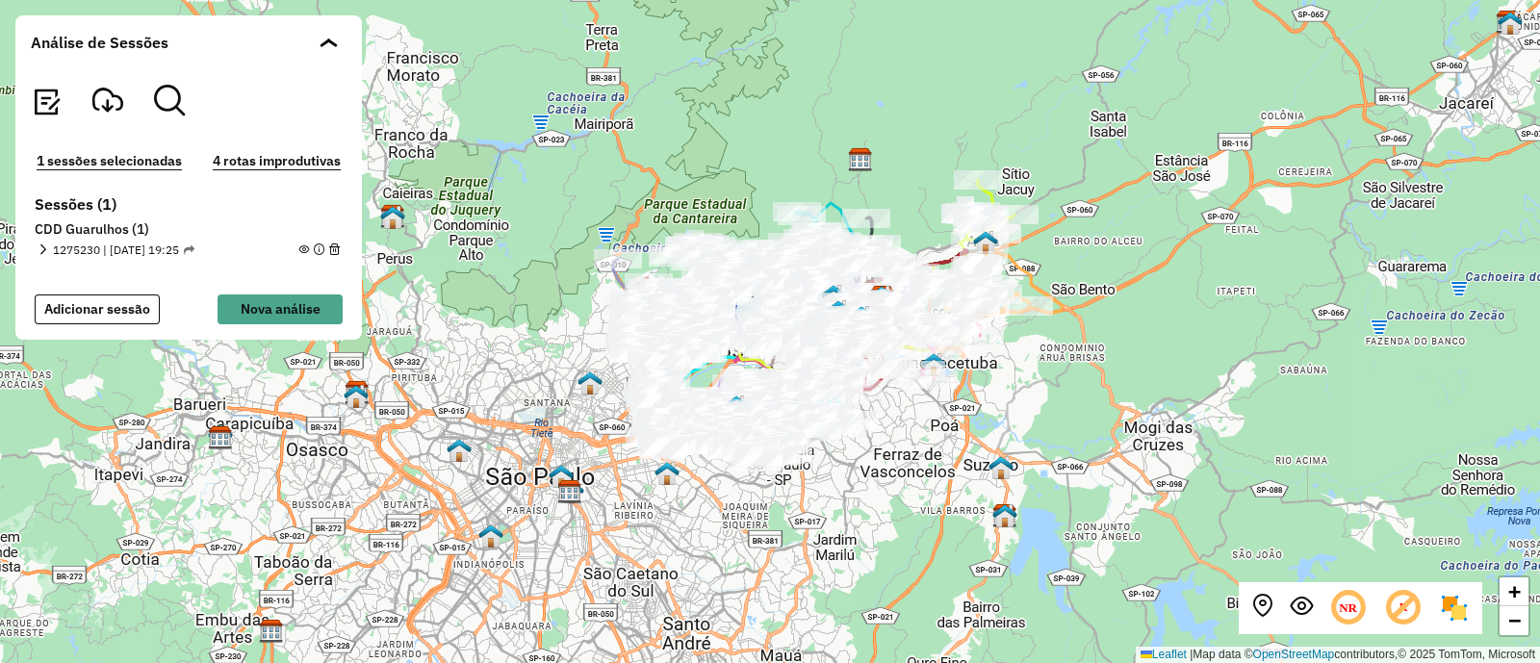
click at [1463, 620] on img at bounding box center [1454, 608] width 31 height 31
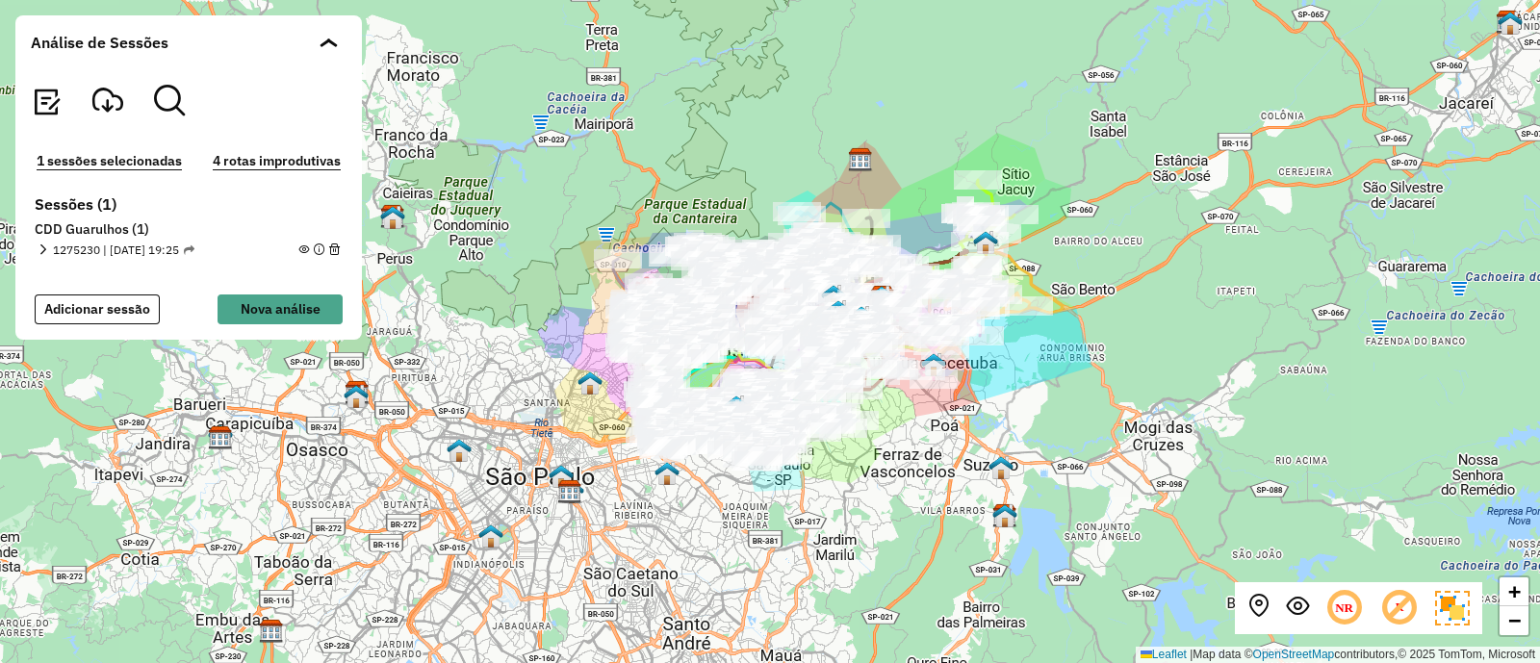
click at [1396, 611] on icon at bounding box center [1399, 608] width 40 height 40
click at [1396, 610] on icon at bounding box center [1399, 608] width 40 height 40
click at [1351, 609] on icon at bounding box center [1345, 608] width 40 height 40
click at [1295, 600] on em at bounding box center [1297, 606] width 23 height 23
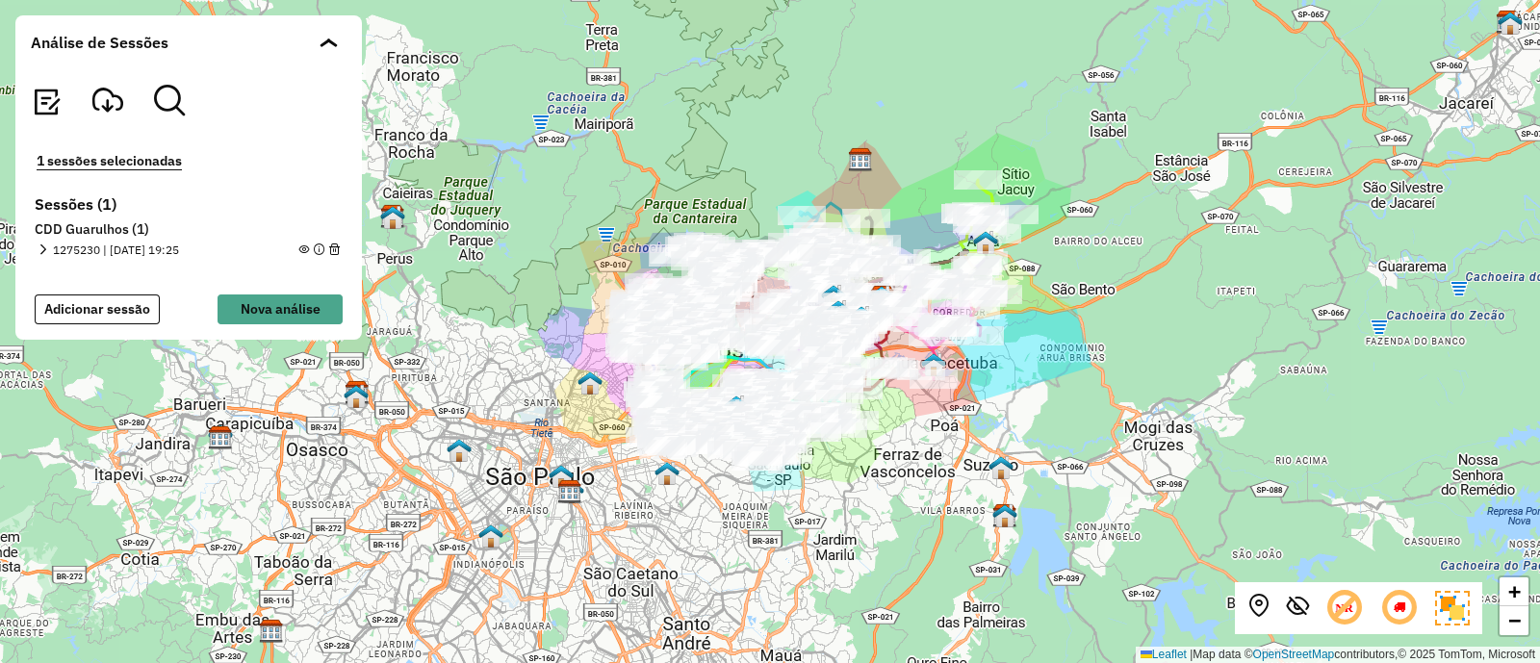
click at [1265, 608] on em at bounding box center [1259, 606] width 23 height 23
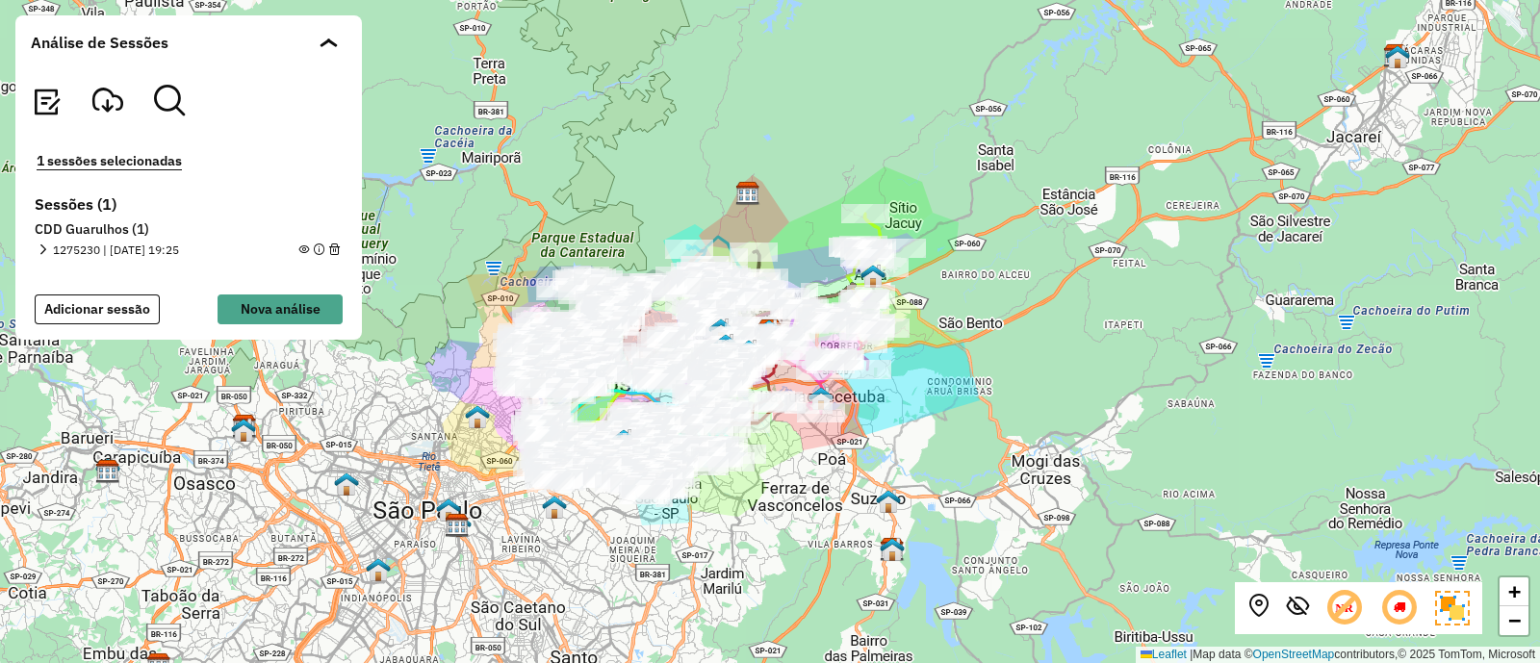
click at [1407, 613] on icon at bounding box center [1399, 608] width 40 height 40
click at [1259, 609] on em at bounding box center [1259, 606] width 23 height 23
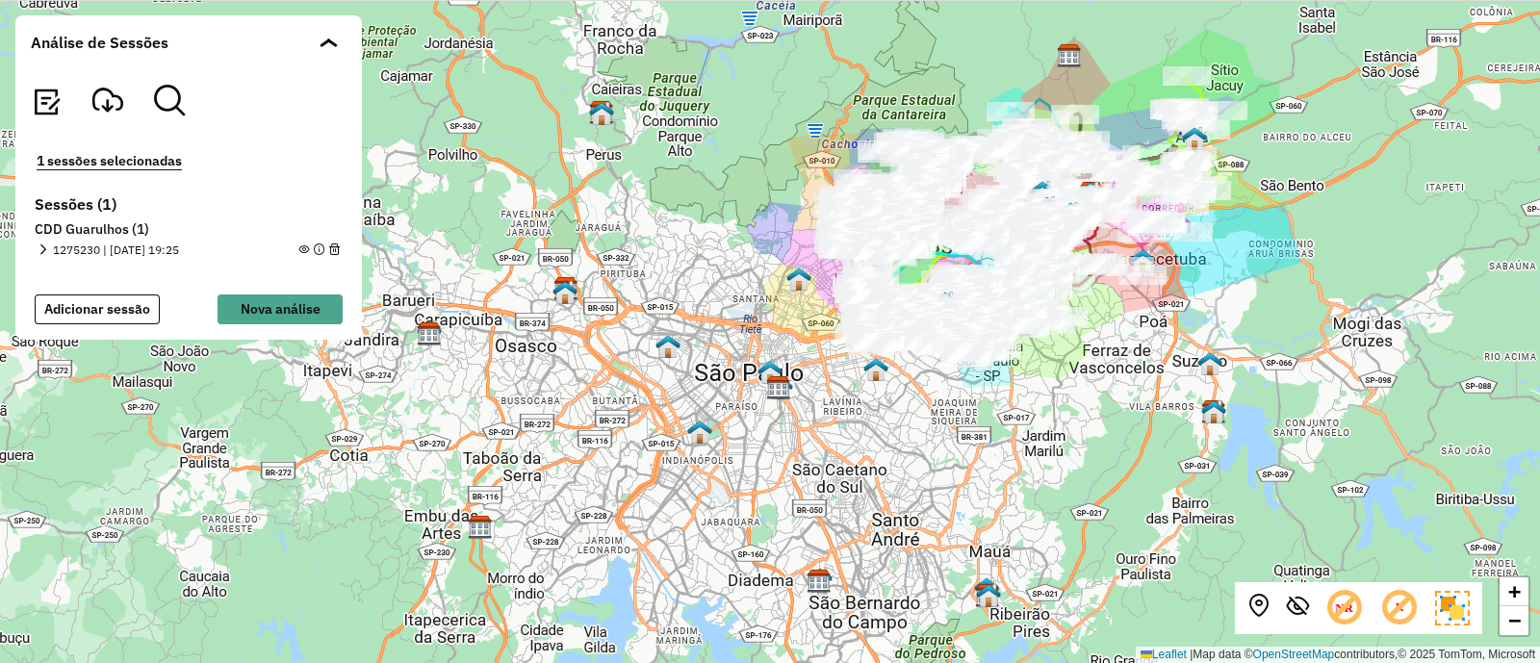
drag, startPoint x: 1179, startPoint y: 470, endPoint x: 892, endPoint y: 484, distance: 287.2
click at [907, 490] on div "+ − Leaflet | Map data © OpenStreetMap contributors,© 2025 TomTom, Microsoft" at bounding box center [770, 331] width 1540 height 663
